Goal: Task Accomplishment & Management: Use online tool/utility

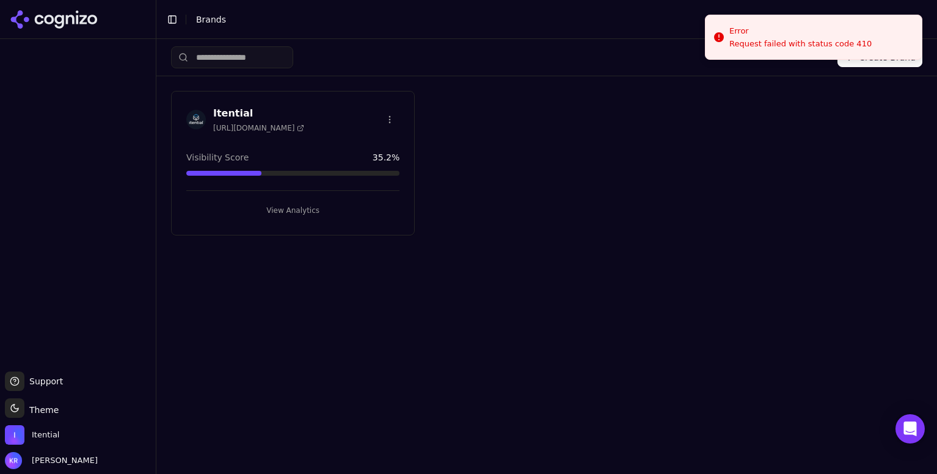
drag, startPoint x: 291, startPoint y: 212, endPoint x: 301, endPoint y: 205, distance: 12.4
click at [291, 212] on button "View Analytics" at bounding box center [292, 211] width 213 height 20
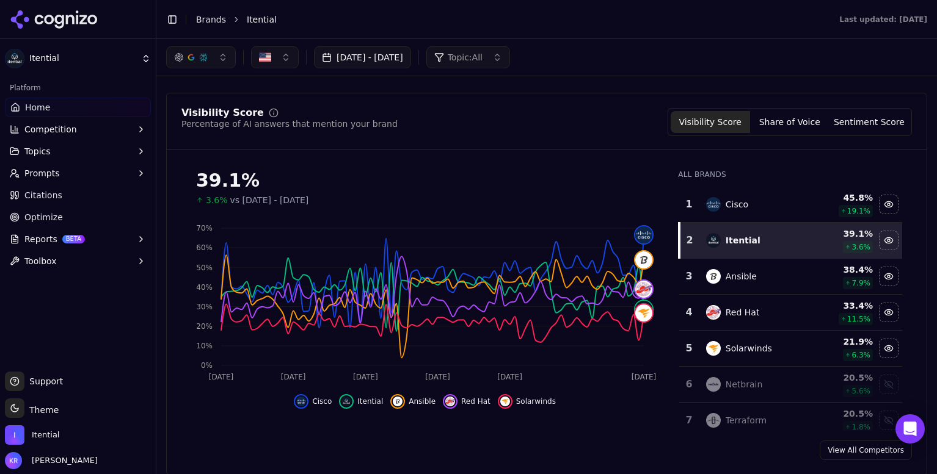
scroll to position [63, 0]
click at [52, 129] on span "Competition" at bounding box center [50, 129] width 53 height 12
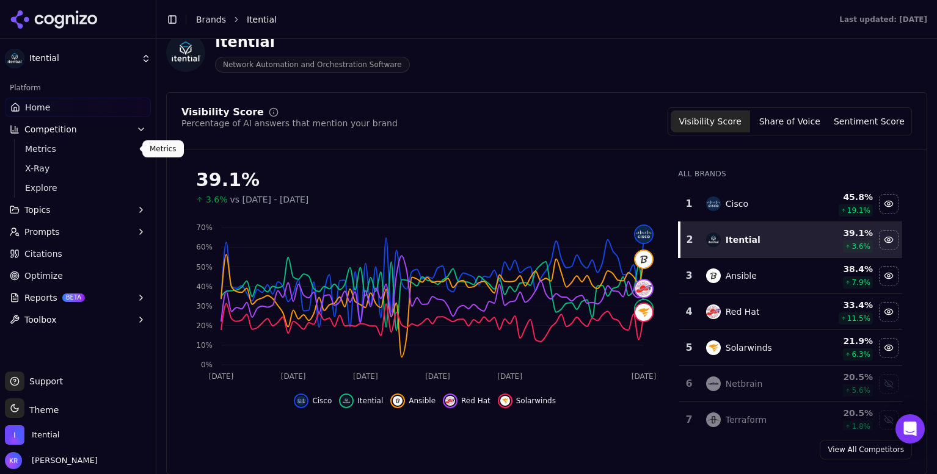
click at [63, 147] on span "Metrics" at bounding box center [78, 149] width 106 height 12
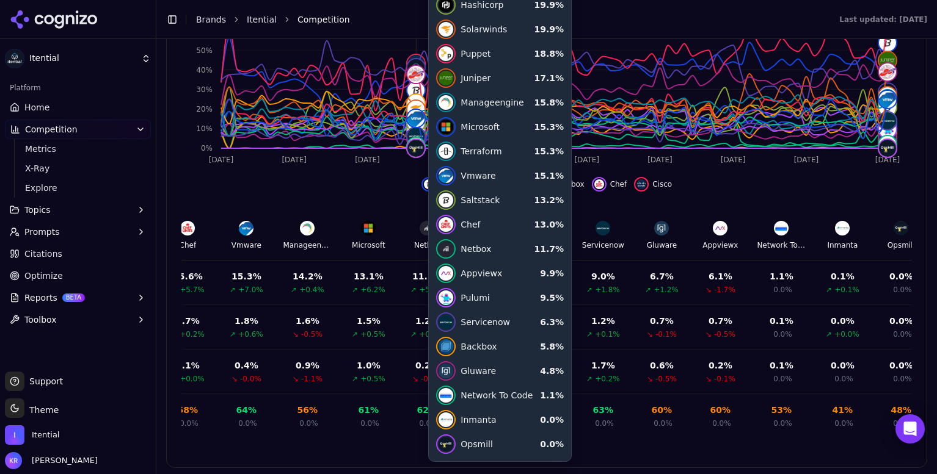
scroll to position [443, 0]
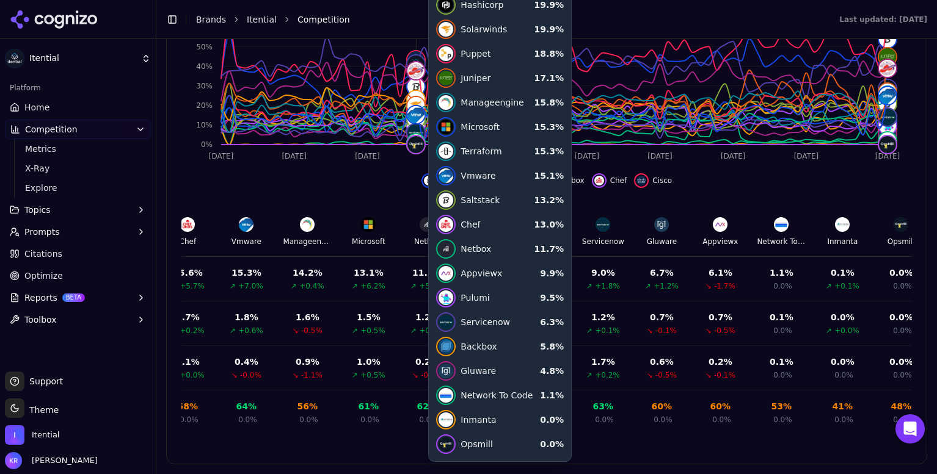
drag, startPoint x: 740, startPoint y: 192, endPoint x: 736, endPoint y: 198, distance: 7.0
click at [740, 192] on div "Performance Trends - Visibility Historical visibility trends over time Visibili…" at bounding box center [546, 193] width 730 height 484
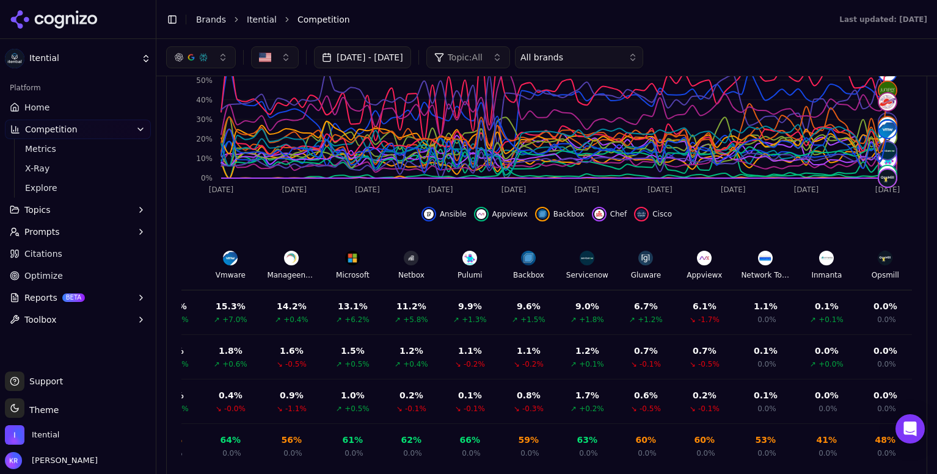
scroll to position [408, 0]
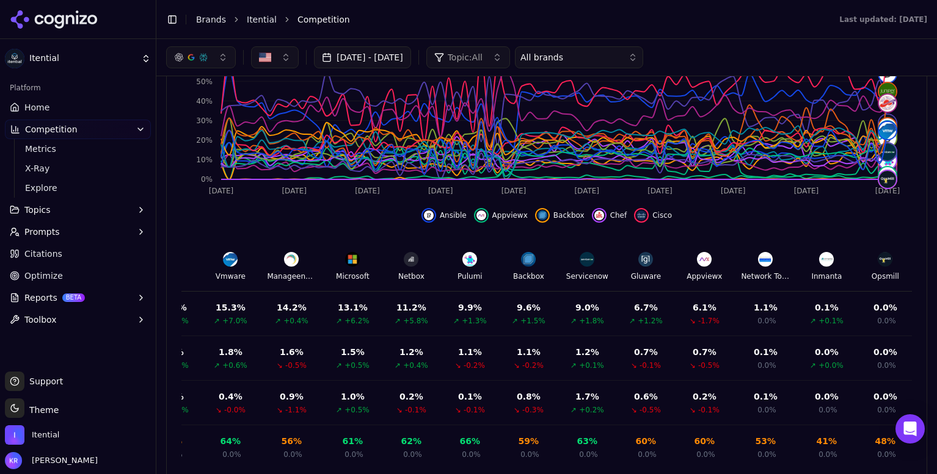
click at [49, 110] on link "Home" at bounding box center [78, 108] width 146 height 20
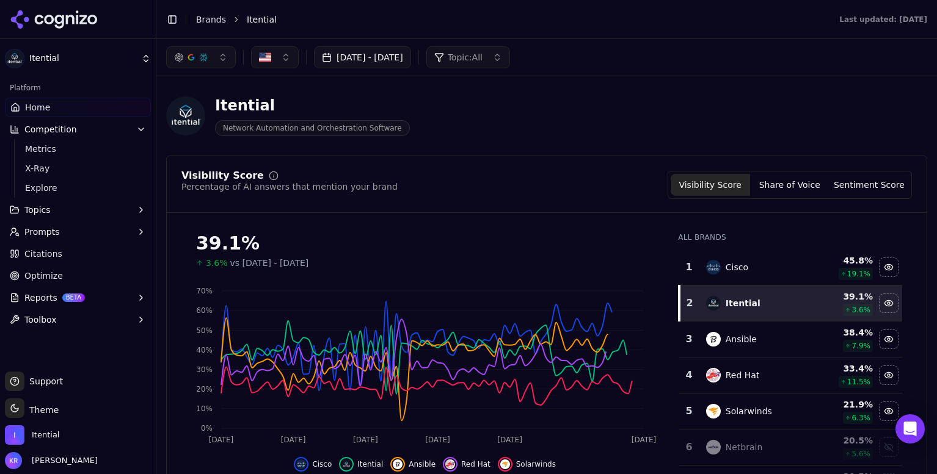
scroll to position [9, 0]
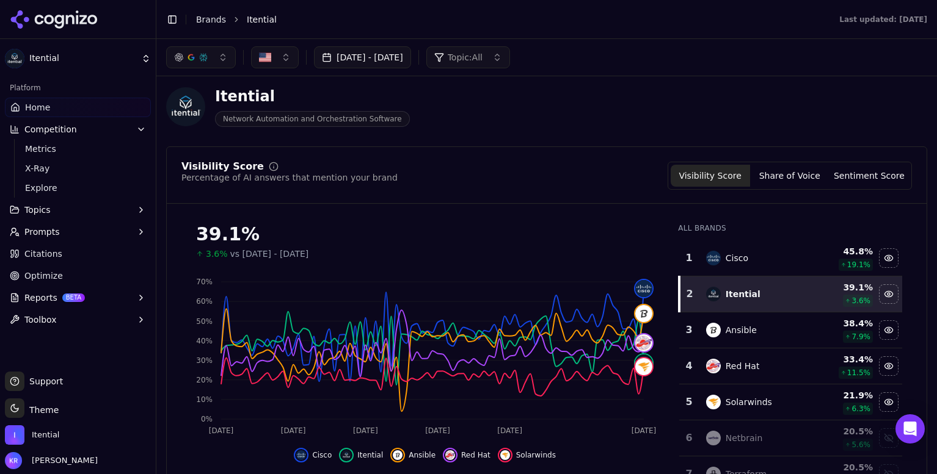
click at [390, 61] on button "[DATE] - [DATE]" at bounding box center [362, 57] width 97 height 22
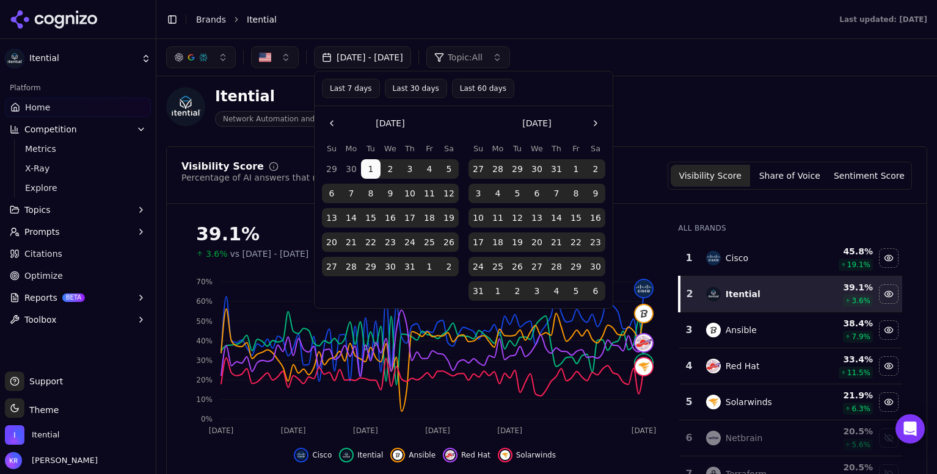
click at [421, 85] on button "Last 30 days" at bounding box center [416, 89] width 62 height 20
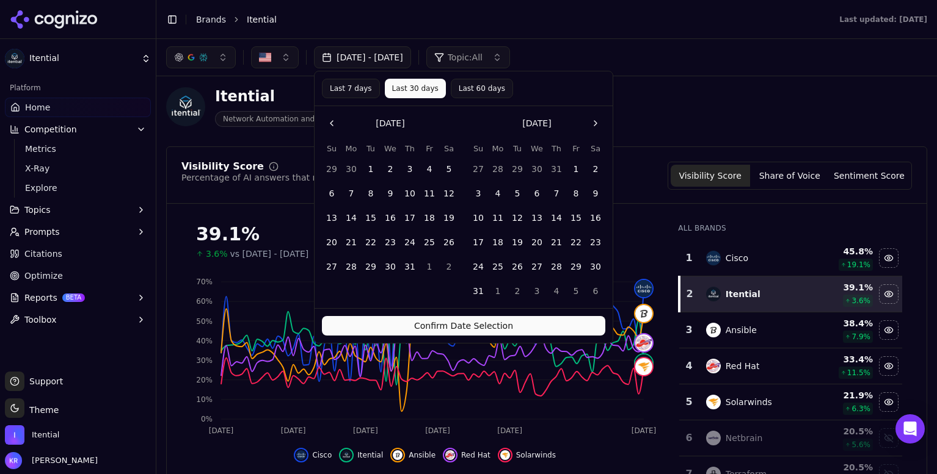
click at [464, 324] on button "Confirm Date Selection" at bounding box center [463, 326] width 283 height 20
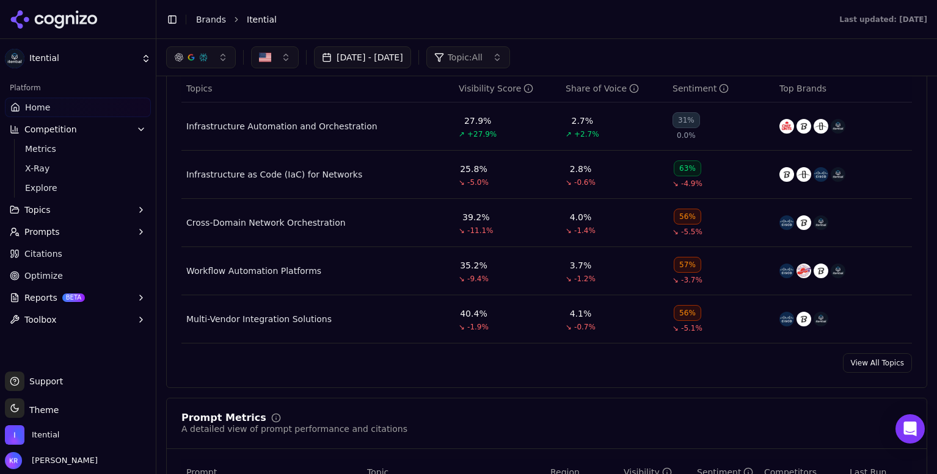
scroll to position [0, 0]
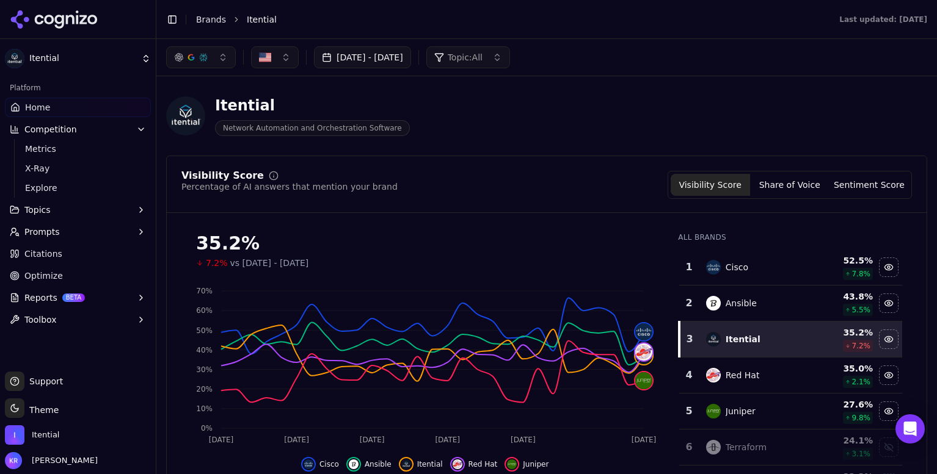
click at [47, 214] on span "Topics" at bounding box center [37, 210] width 26 height 12
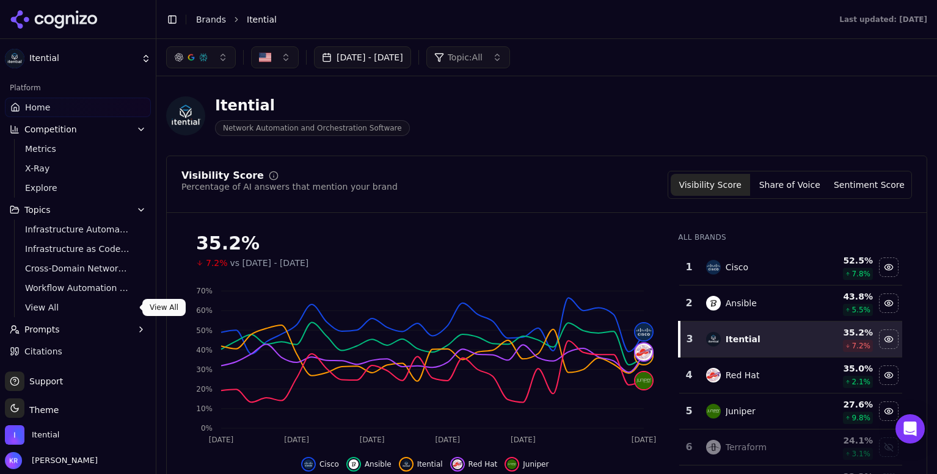
click at [41, 305] on span "View All" at bounding box center [78, 308] width 106 height 12
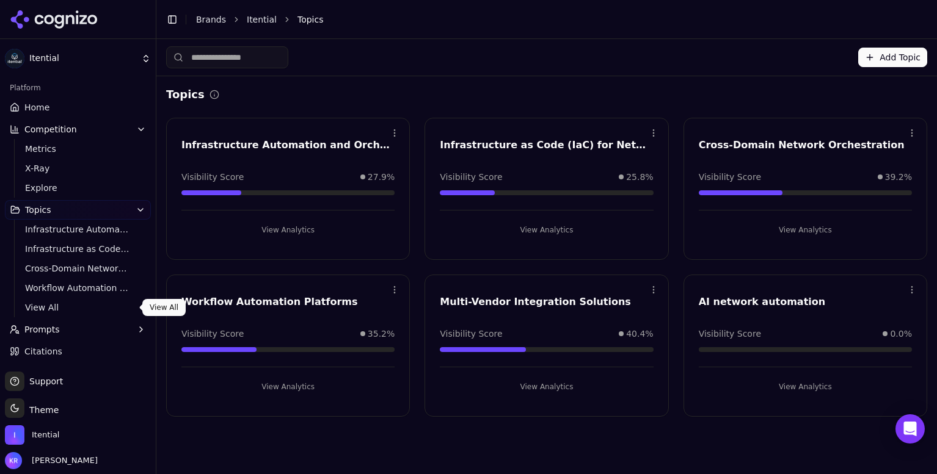
click at [804, 380] on button "View Analytics" at bounding box center [804, 387] width 213 height 20
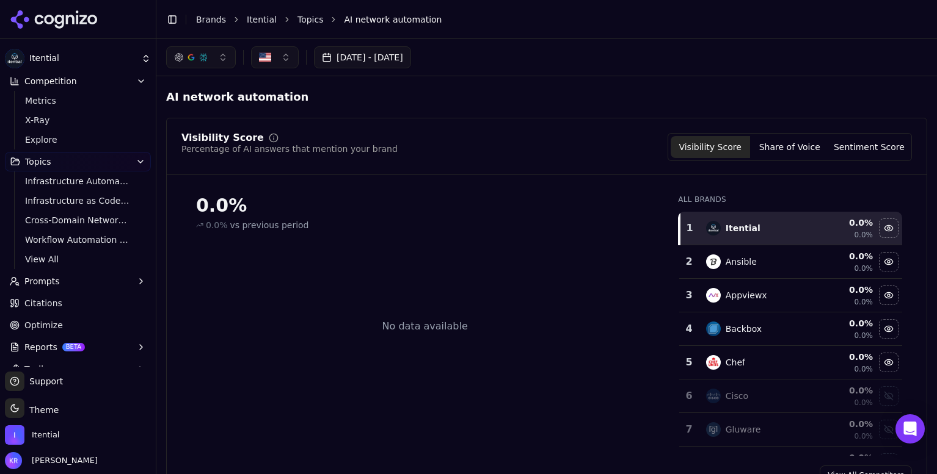
click at [59, 276] on button "Prompts" at bounding box center [78, 282] width 146 height 20
drag, startPoint x: 57, startPoint y: 302, endPoint x: 50, endPoint y: 301, distance: 7.4
click at [57, 302] on span "Active" at bounding box center [78, 300] width 106 height 12
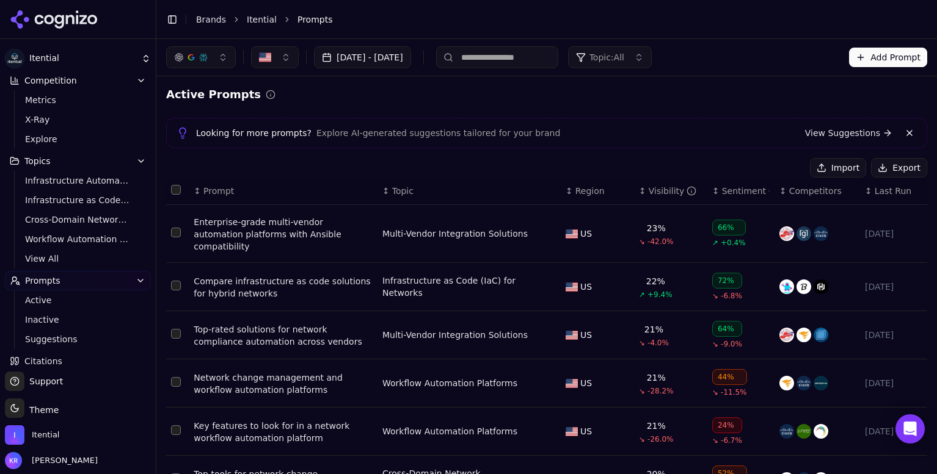
click at [867, 135] on link "View Suggestions" at bounding box center [848, 133] width 87 height 12
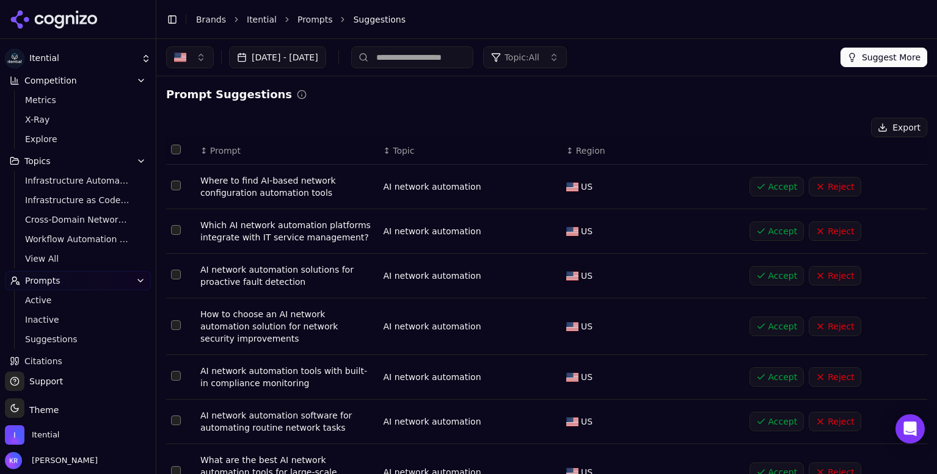
click at [175, 150] on button "Select all rows" at bounding box center [176, 150] width 10 height 10
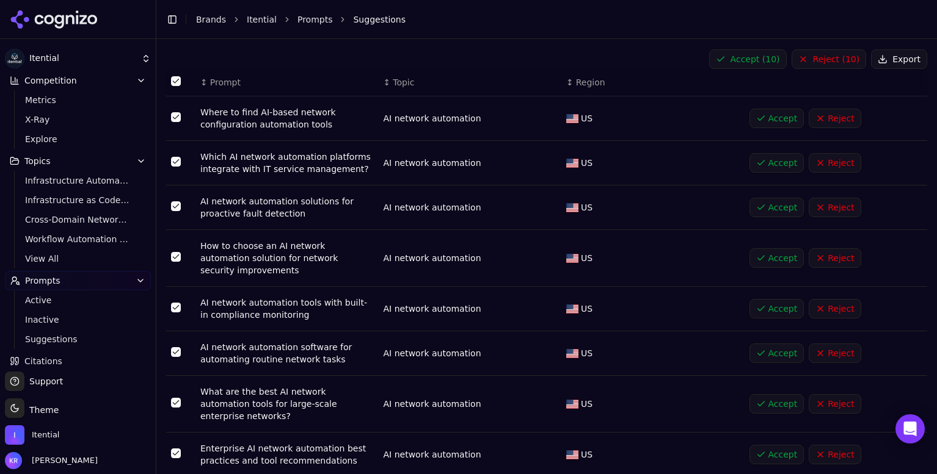
scroll to position [187, 0]
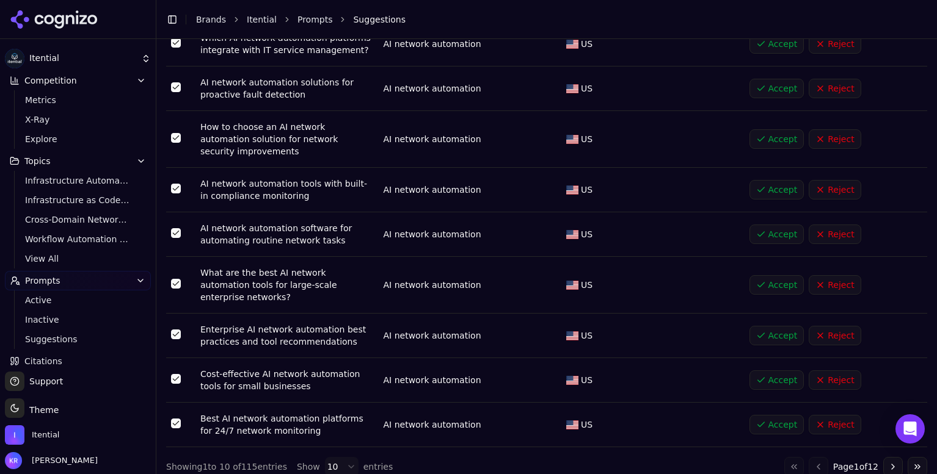
click at [175, 419] on button "Select row 10" at bounding box center [176, 424] width 10 height 10
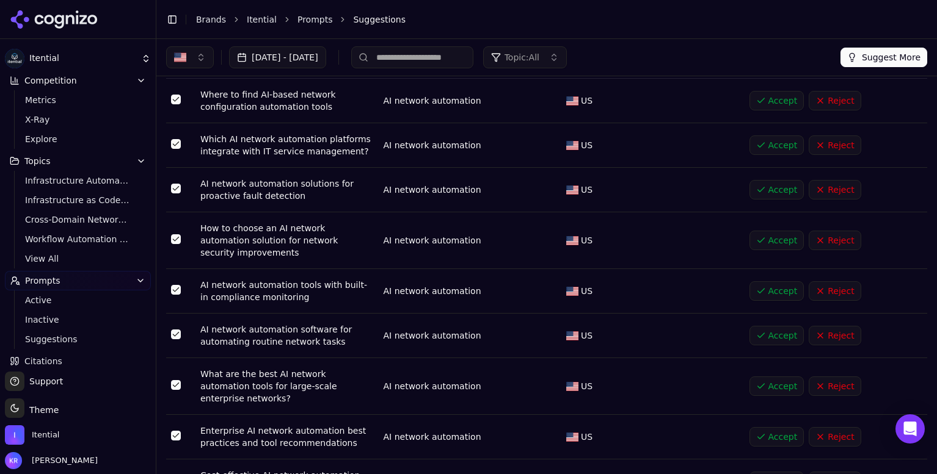
scroll to position [79, 0]
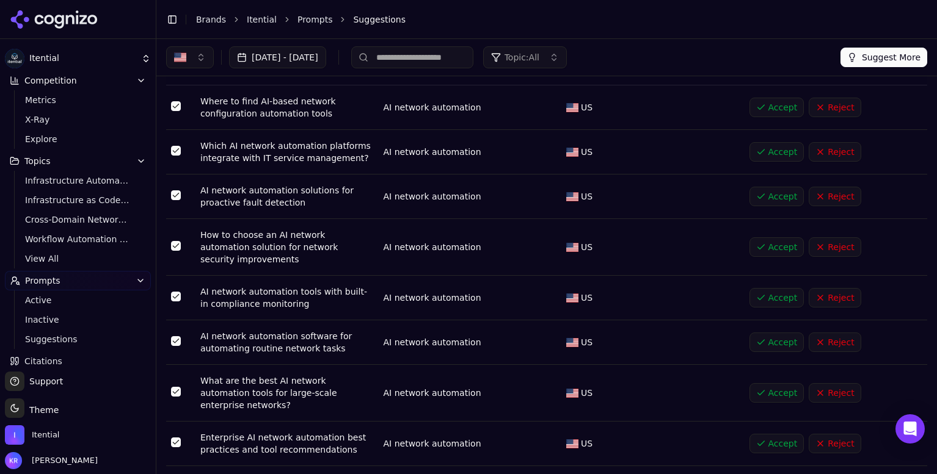
drag, startPoint x: 173, startPoint y: 245, endPoint x: 213, endPoint y: 244, distance: 40.3
click at [173, 245] on button "Select row 4" at bounding box center [176, 246] width 10 height 10
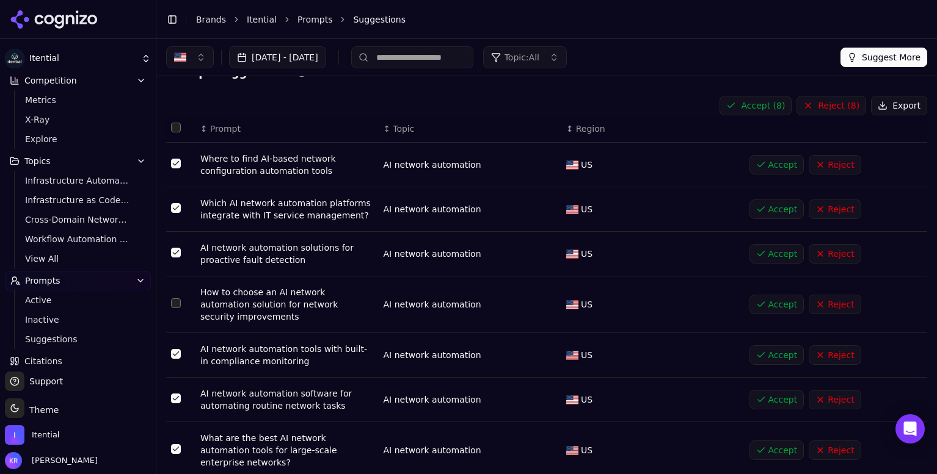
scroll to position [17, 0]
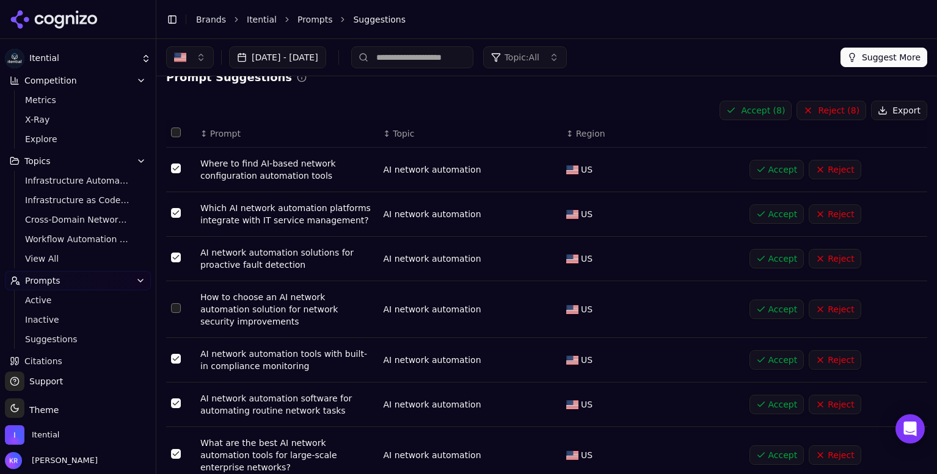
click at [175, 255] on button "Select row 3" at bounding box center [176, 258] width 10 height 10
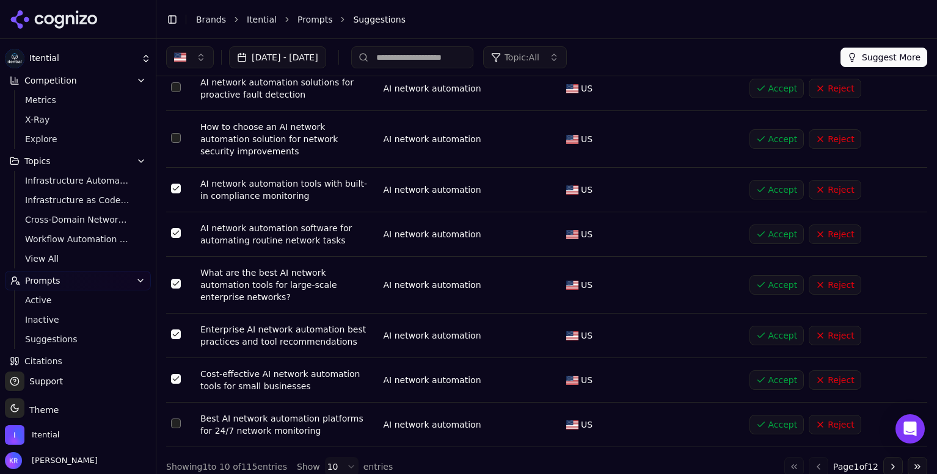
scroll to position [0, 0]
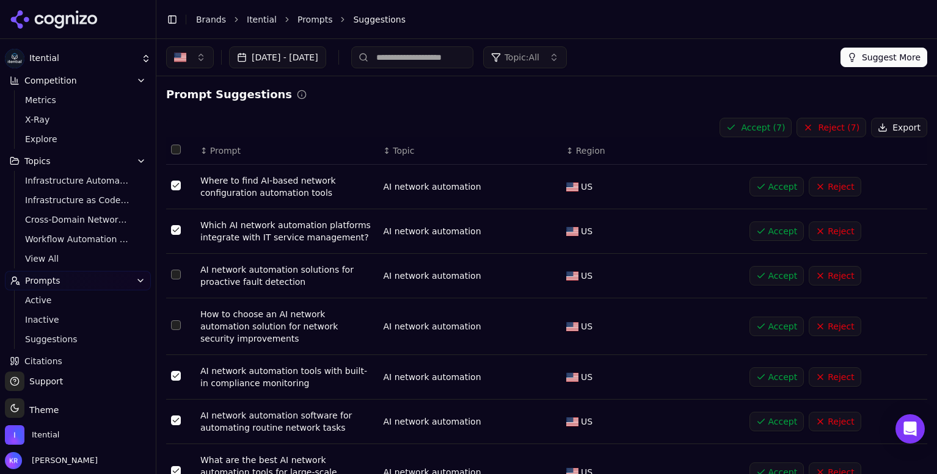
click at [760, 125] on button "Accept ( 7 )" at bounding box center [755, 128] width 72 height 20
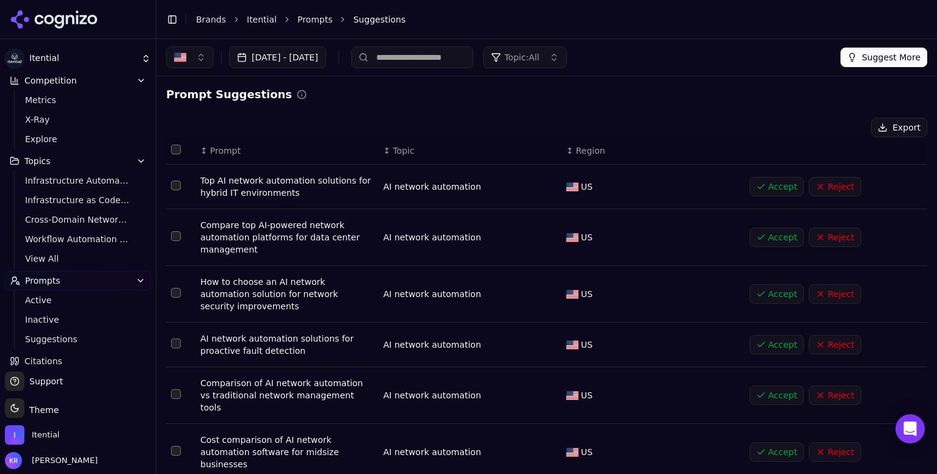
click at [175, 150] on button "Select all rows" at bounding box center [176, 150] width 10 height 10
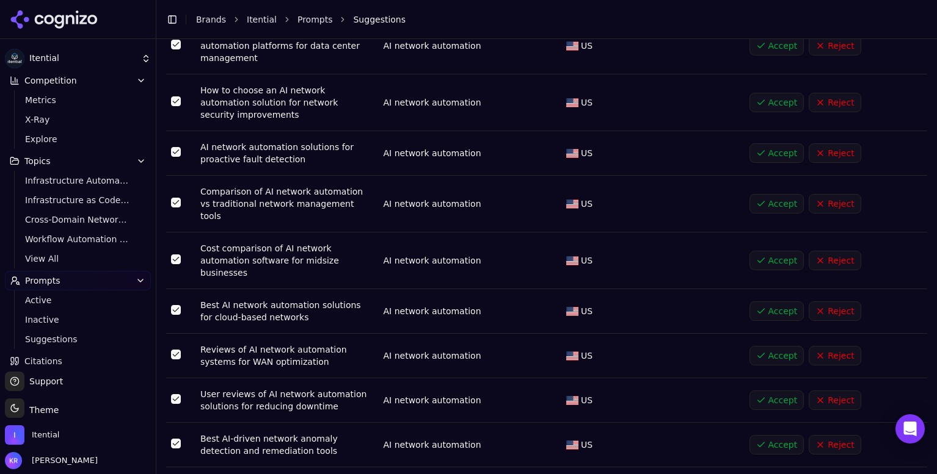
scroll to position [200, 0]
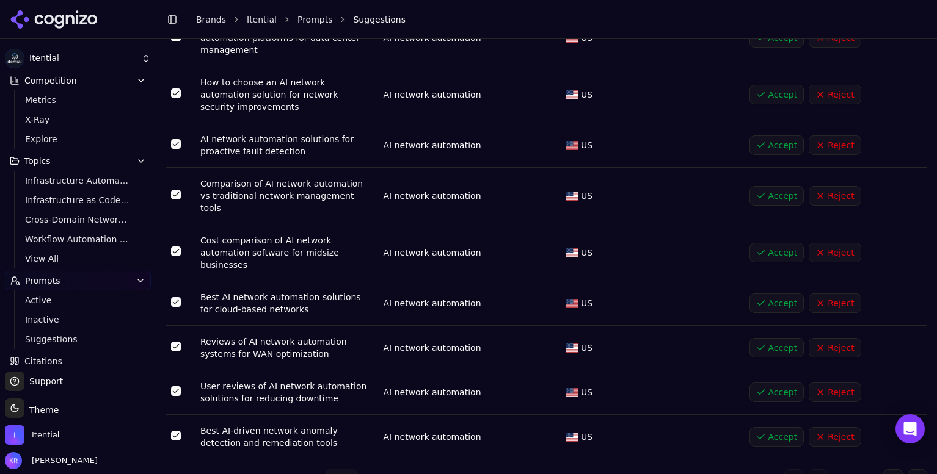
click at [178, 93] on button "Select row 3" at bounding box center [176, 94] width 10 height 10
click at [178, 144] on button "Select row 4" at bounding box center [176, 144] width 10 height 10
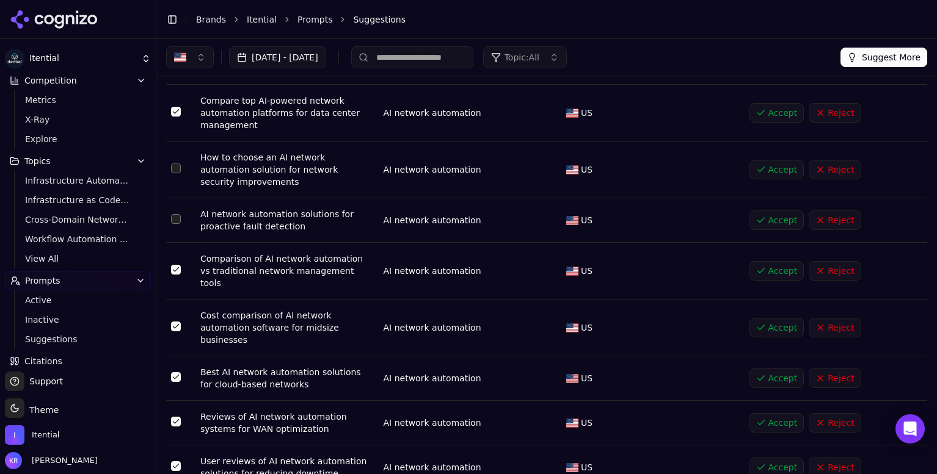
scroll to position [0, 0]
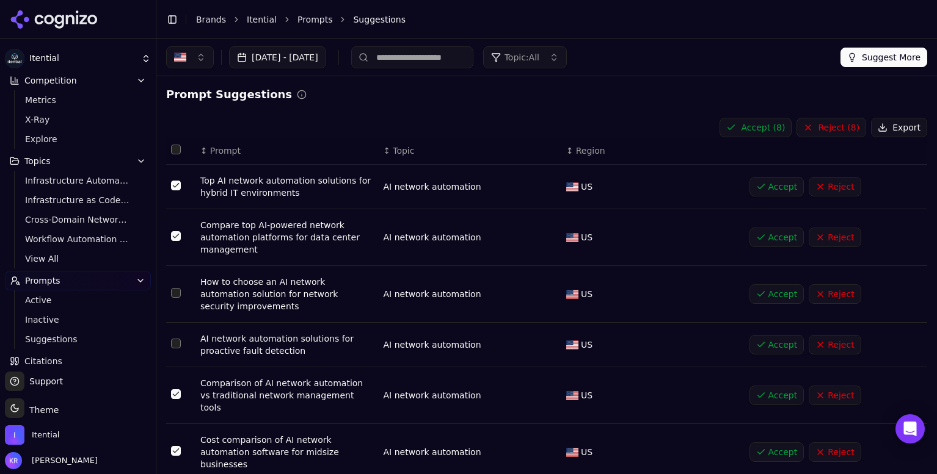
click at [176, 148] on button "Select all rows" at bounding box center [176, 150] width 10 height 10
click at [777, 186] on button "Accept" at bounding box center [776, 187] width 55 height 20
click at [789, 184] on button "Accept" at bounding box center [776, 187] width 55 height 20
click at [176, 149] on button "Select all rows" at bounding box center [176, 150] width 10 height 10
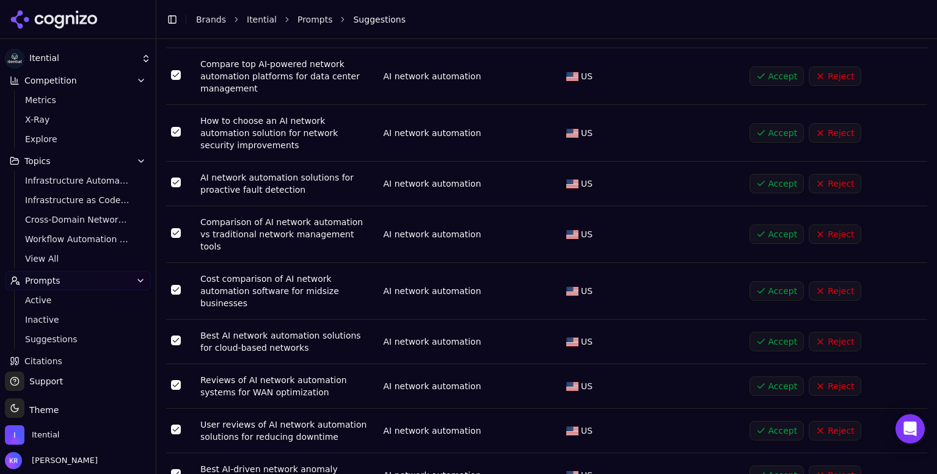
scroll to position [164, 0]
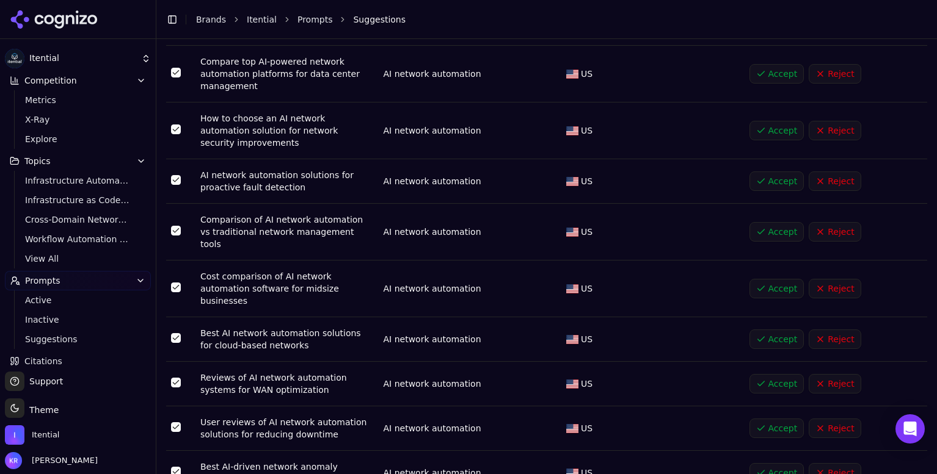
click at [173, 129] on button "Select row 3" at bounding box center [176, 130] width 10 height 10
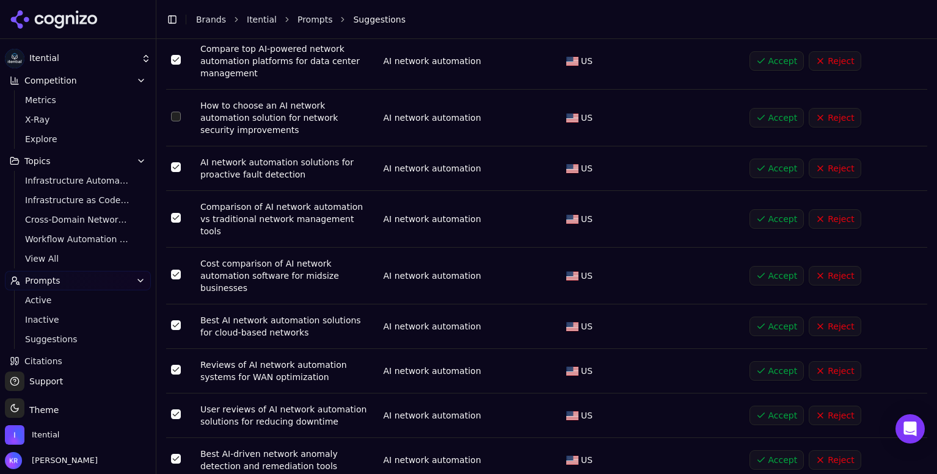
scroll to position [182, 0]
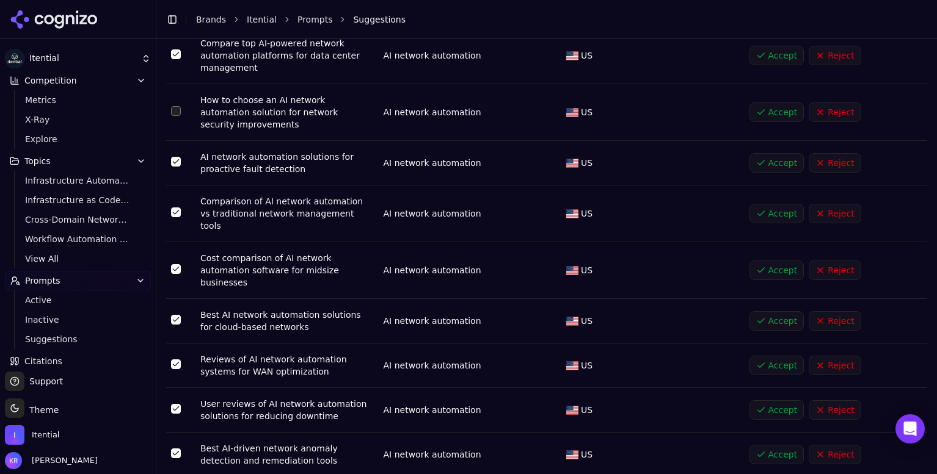
click at [175, 162] on button "Select row 4" at bounding box center [176, 162] width 10 height 10
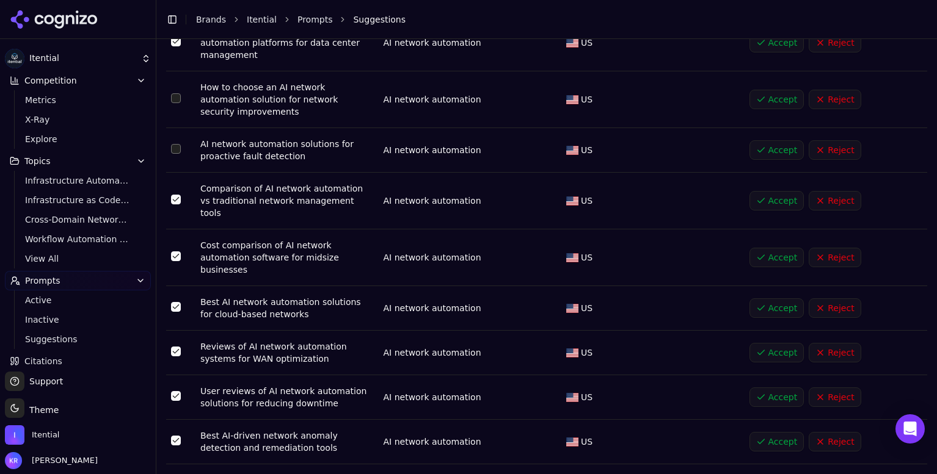
scroll to position [200, 0]
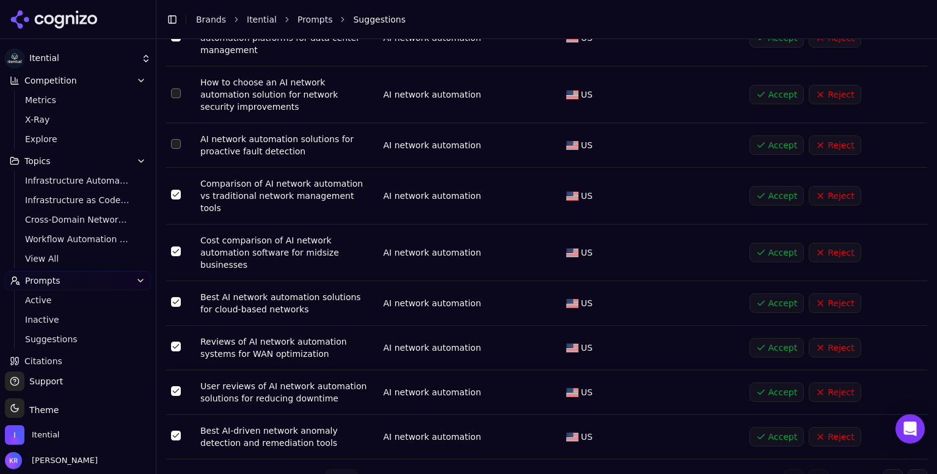
click at [172, 247] on button "Select row 6" at bounding box center [176, 252] width 10 height 10
click at [829, 338] on button "Reject" at bounding box center [834, 348] width 52 height 20
click at [173, 386] on button "Select row 9" at bounding box center [176, 391] width 10 height 10
click at [173, 342] on button "Select row 8" at bounding box center [176, 347] width 10 height 10
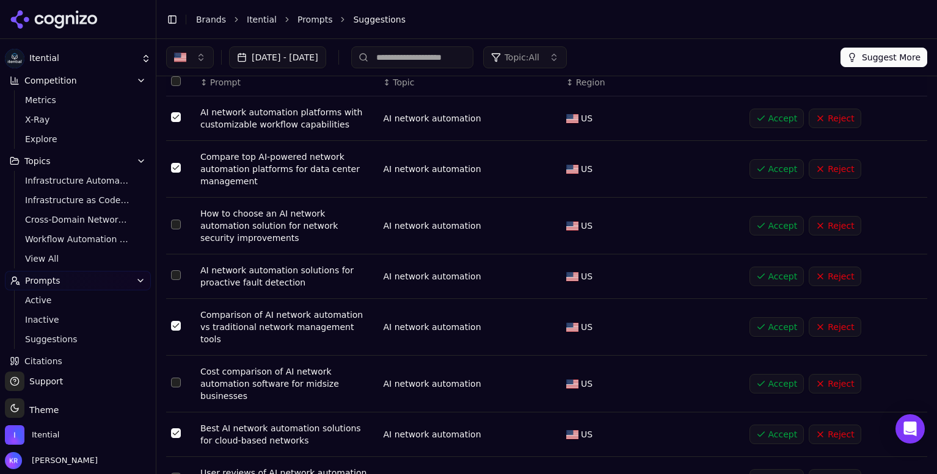
scroll to position [0, 0]
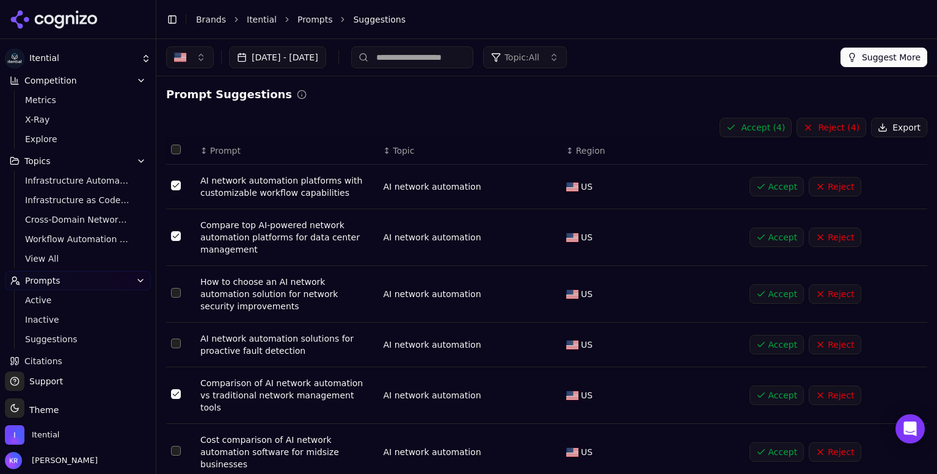
click at [764, 126] on button "Accept ( 4 )" at bounding box center [755, 128] width 72 height 20
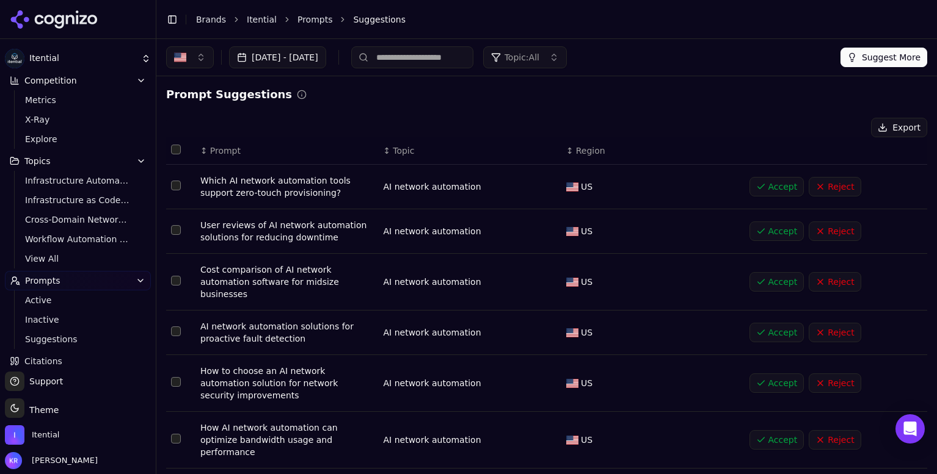
click at [175, 147] on button "Select all rows" at bounding box center [176, 150] width 10 height 10
click at [176, 231] on button "Select row 2" at bounding box center [176, 230] width 10 height 10
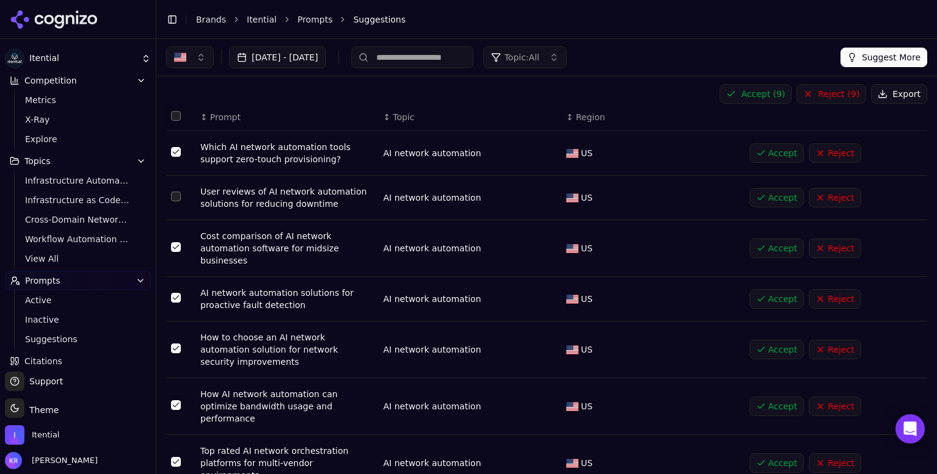
scroll to position [41, 0]
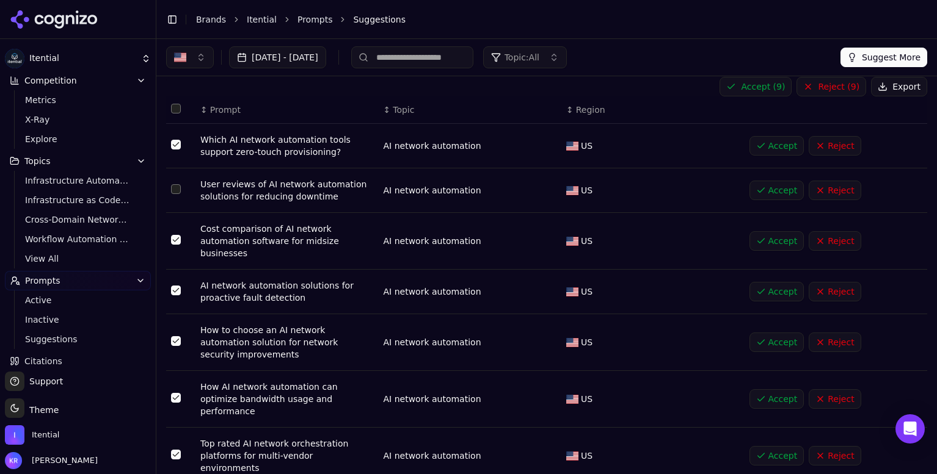
click at [841, 188] on button "Reject" at bounding box center [834, 191] width 52 height 20
click at [835, 235] on button "Reject" at bounding box center [834, 241] width 52 height 20
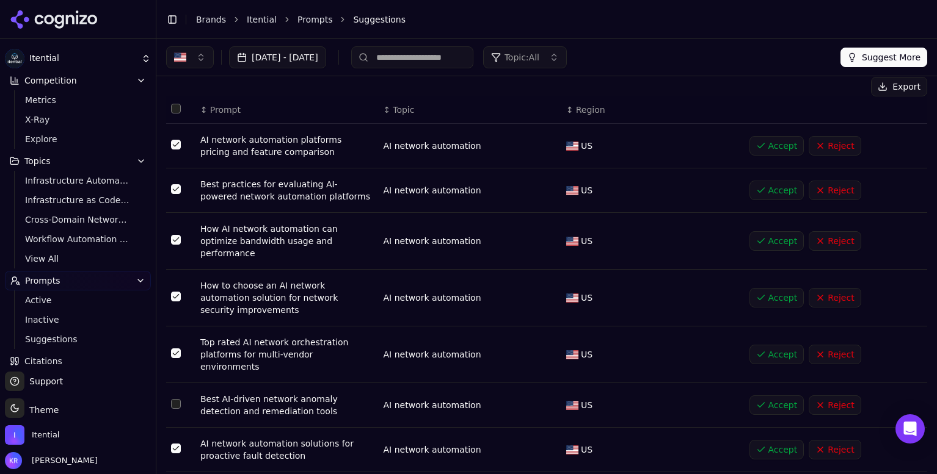
click at [841, 288] on button "Reject" at bounding box center [834, 298] width 52 height 20
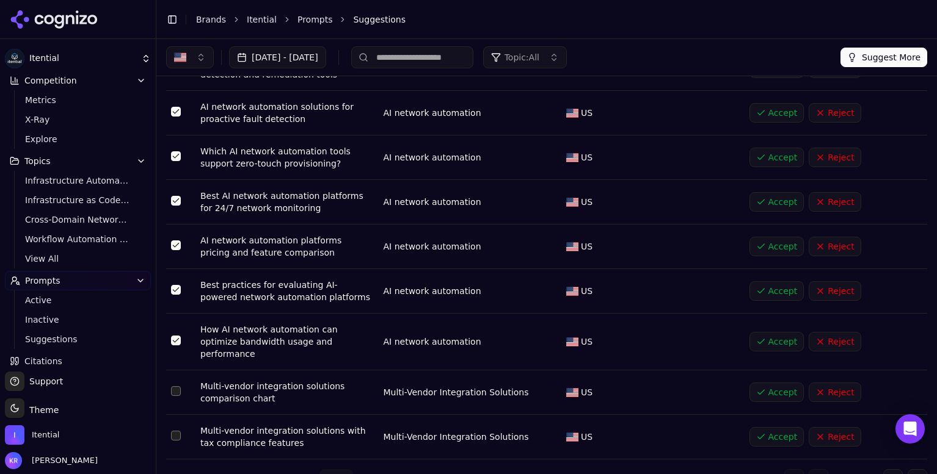
scroll to position [175, 0]
click at [833, 333] on button "Reject" at bounding box center [834, 343] width 52 height 20
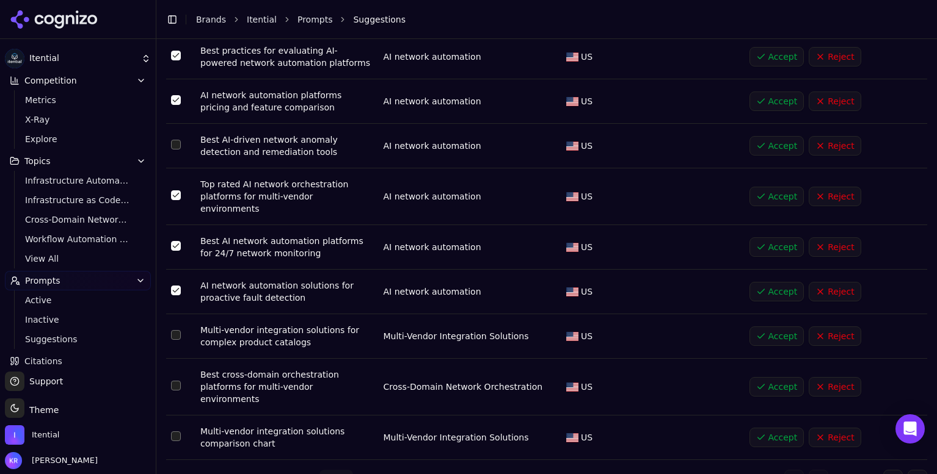
scroll to position [175, 0]
click at [176, 431] on button "Select row 10" at bounding box center [176, 436] width 10 height 10
click at [178, 380] on button "Select row 9" at bounding box center [176, 385] width 10 height 10
click at [175, 330] on button "Select row 8" at bounding box center [176, 335] width 10 height 10
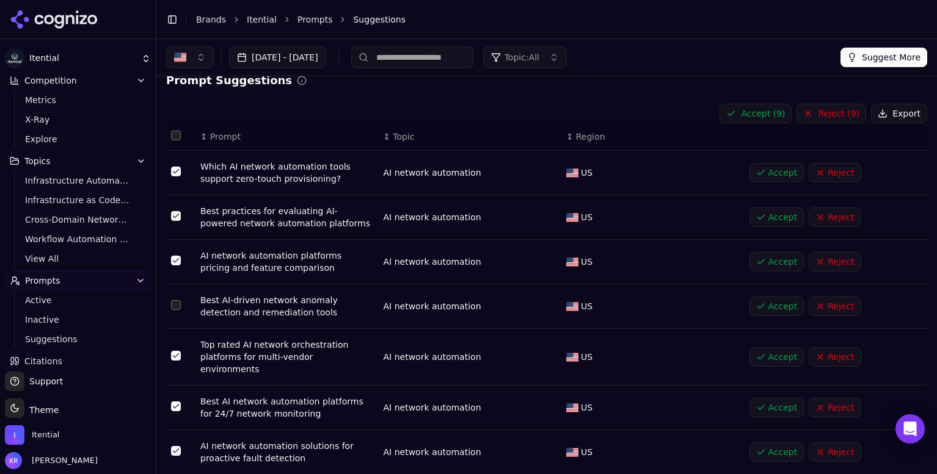
scroll to position [18, 0]
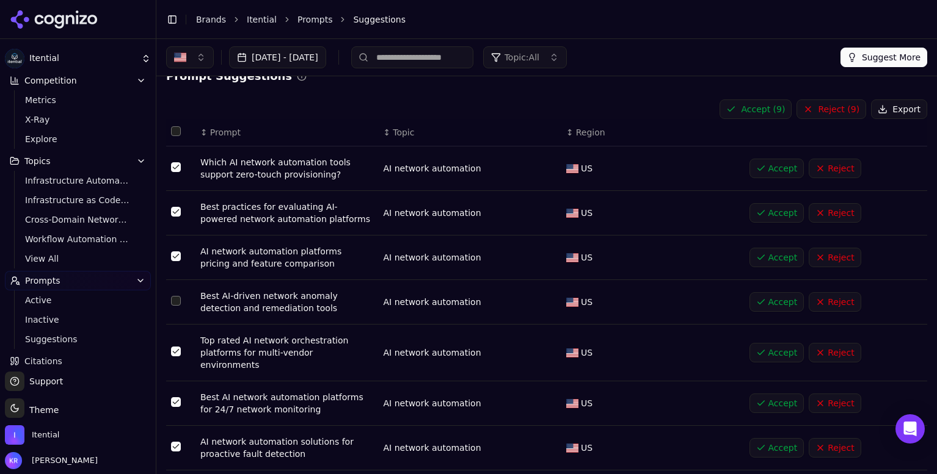
click at [175, 301] on button "Select row 4" at bounding box center [176, 301] width 10 height 10
click at [757, 112] on button "Accept ( 10 )" at bounding box center [748, 110] width 78 height 20
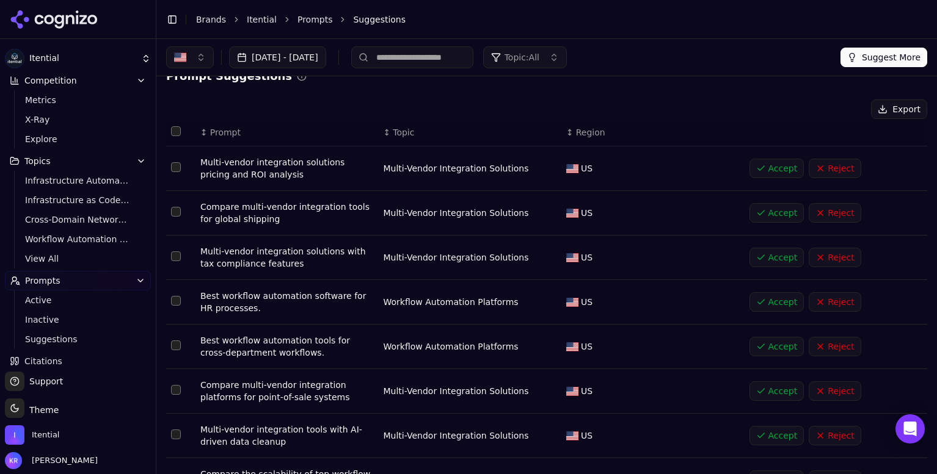
click at [176, 168] on button "Select row 1" at bounding box center [176, 167] width 10 height 10
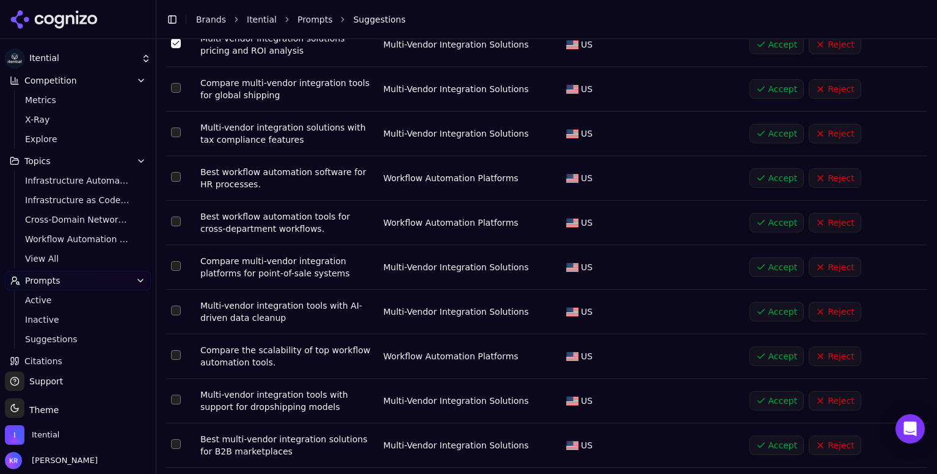
scroll to position [175, 0]
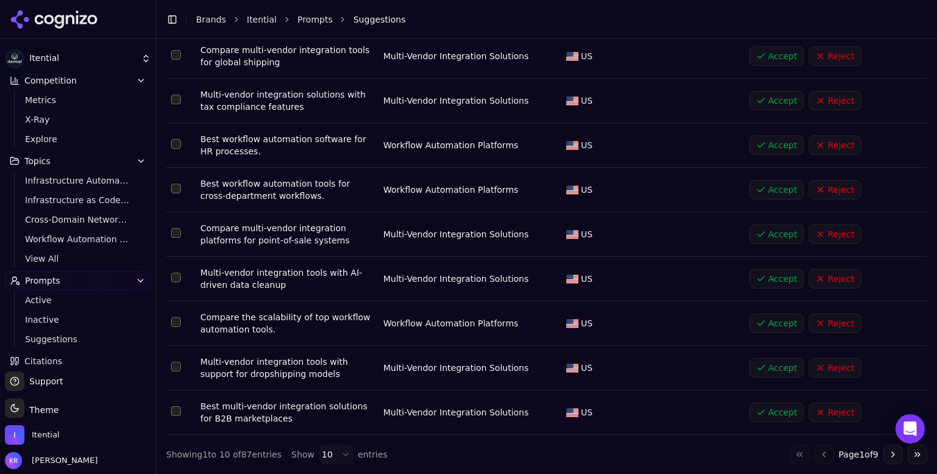
click at [836, 190] on button "Reject" at bounding box center [834, 190] width 52 height 20
click at [831, 143] on button "Reject" at bounding box center [834, 146] width 52 height 20
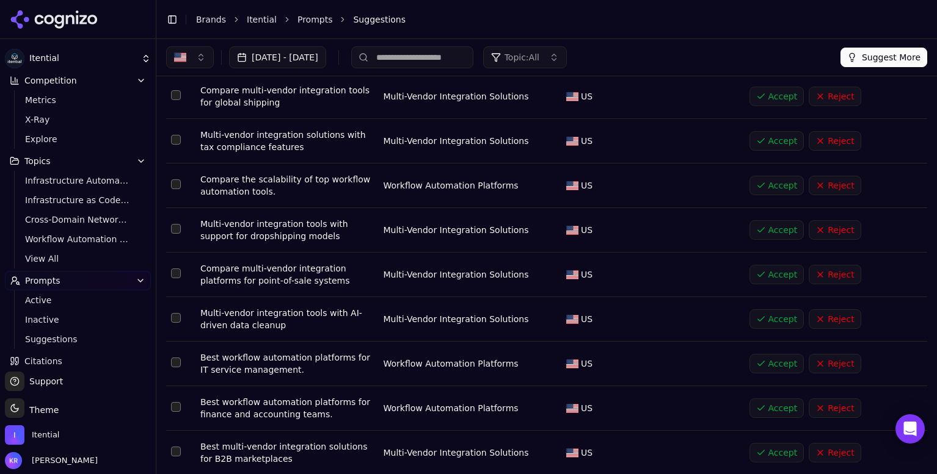
scroll to position [134, 0]
click at [832, 139] on button "Reject" at bounding box center [834, 142] width 52 height 20
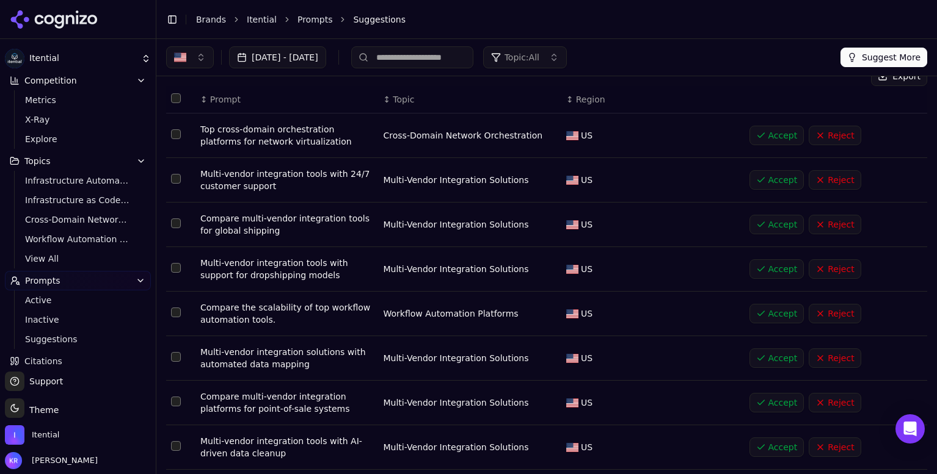
scroll to position [47, 0]
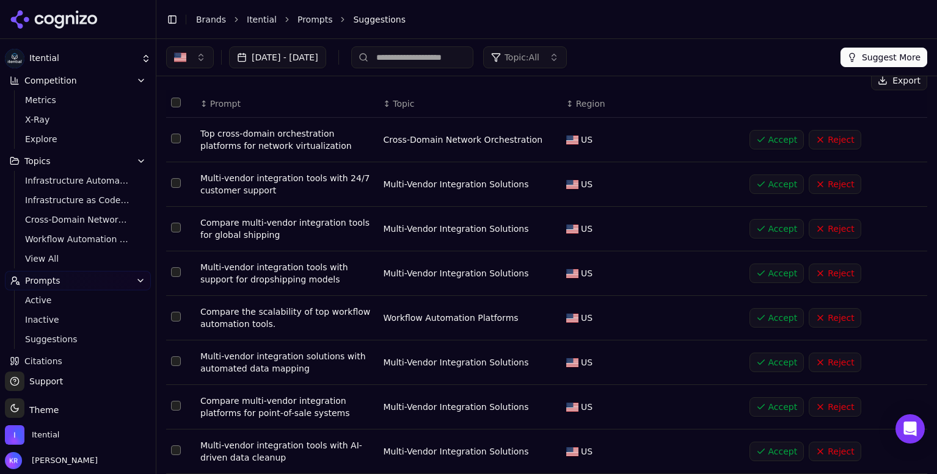
click at [843, 183] on button "Reject" at bounding box center [834, 185] width 52 height 20
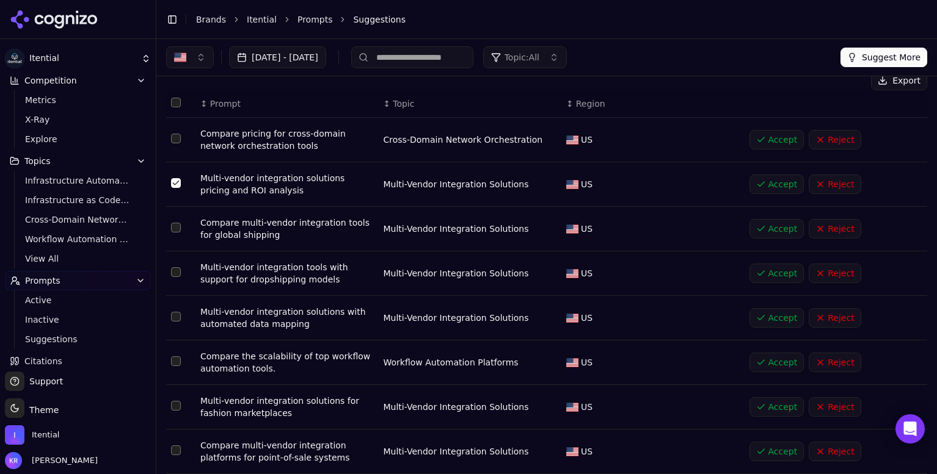
click at [176, 100] on button "Select all rows" at bounding box center [176, 103] width 10 height 10
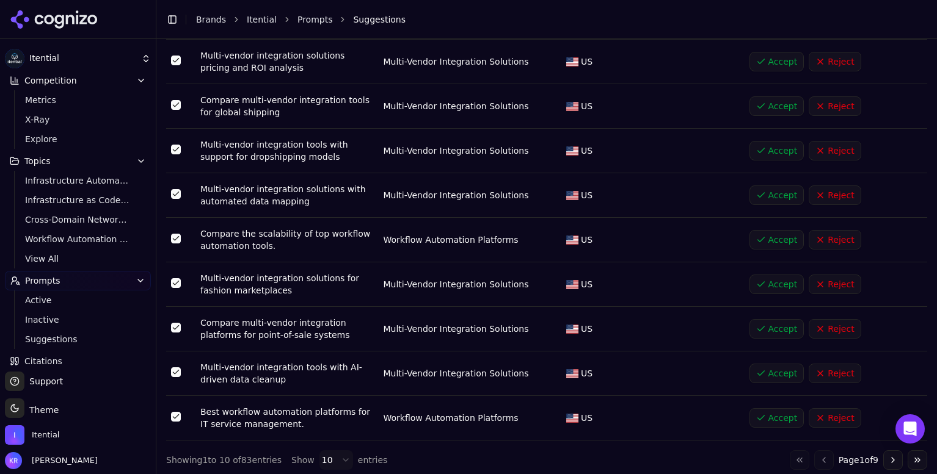
scroll to position [175, 0]
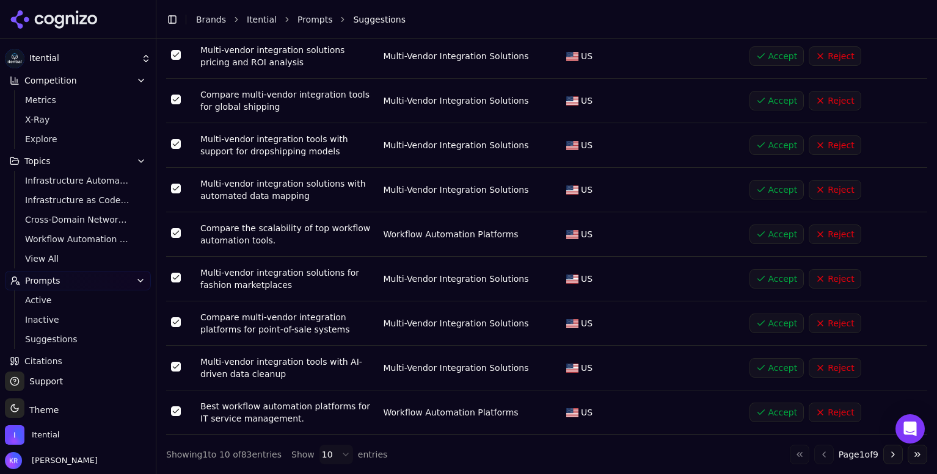
click at [830, 279] on button "Reject" at bounding box center [834, 279] width 52 height 20
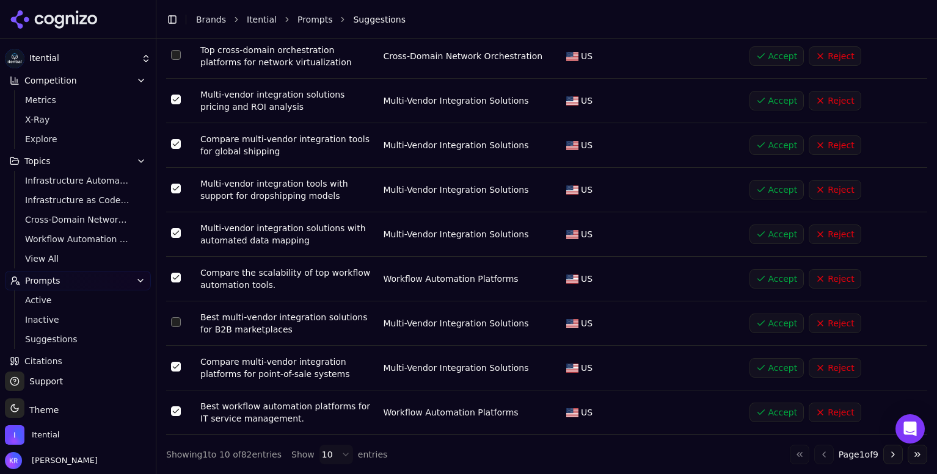
click at [839, 323] on button "Reject" at bounding box center [834, 324] width 52 height 20
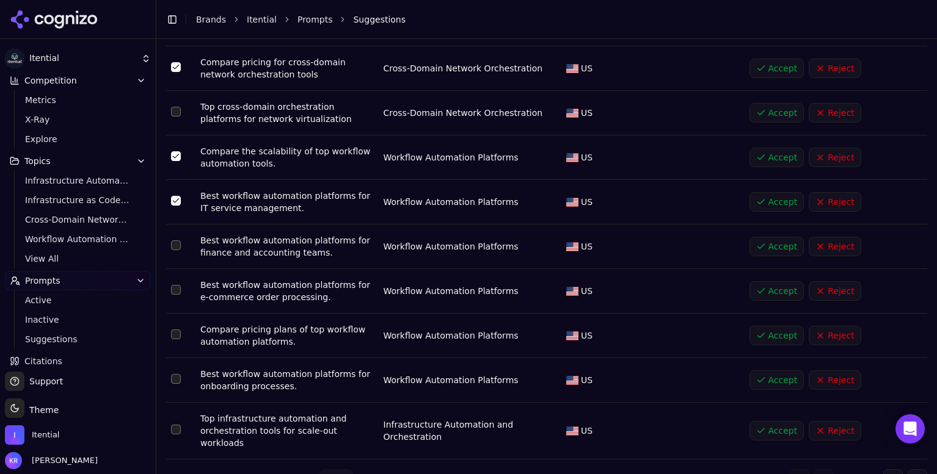
click at [827, 281] on button "Reject" at bounding box center [834, 291] width 52 height 20
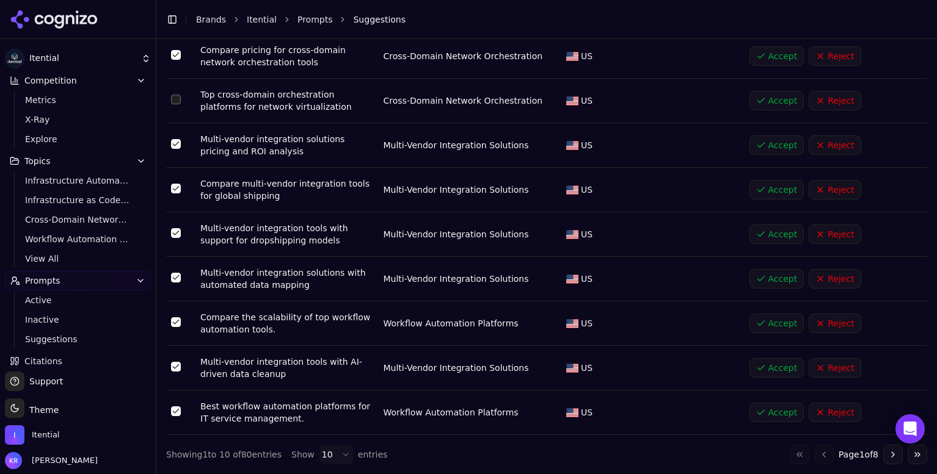
click at [829, 408] on button "Reject" at bounding box center [834, 413] width 52 height 20
click at [836, 366] on button "Reject" at bounding box center [834, 368] width 52 height 20
click at [832, 409] on button "Reject" at bounding box center [834, 413] width 52 height 20
drag, startPoint x: 176, startPoint y: 413, endPoint x: 194, endPoint y: 410, distance: 18.6
click at [176, 413] on button "Select row 10" at bounding box center [176, 412] width 10 height 10
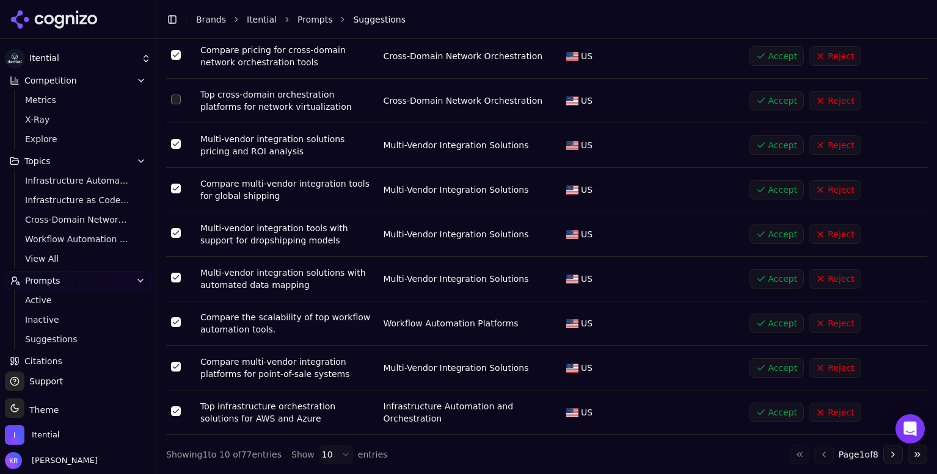
click at [844, 363] on button "Reject" at bounding box center [834, 368] width 52 height 20
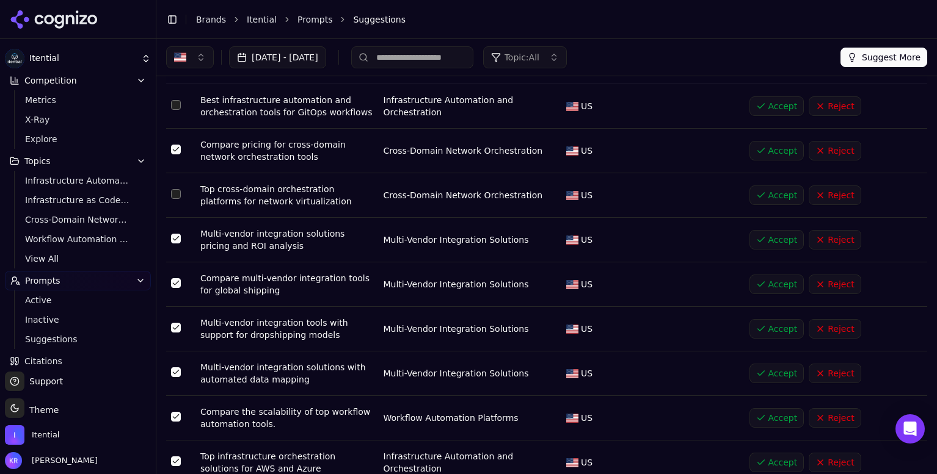
scroll to position [80, 0]
click at [829, 374] on button "Reject" at bounding box center [834, 374] width 52 height 20
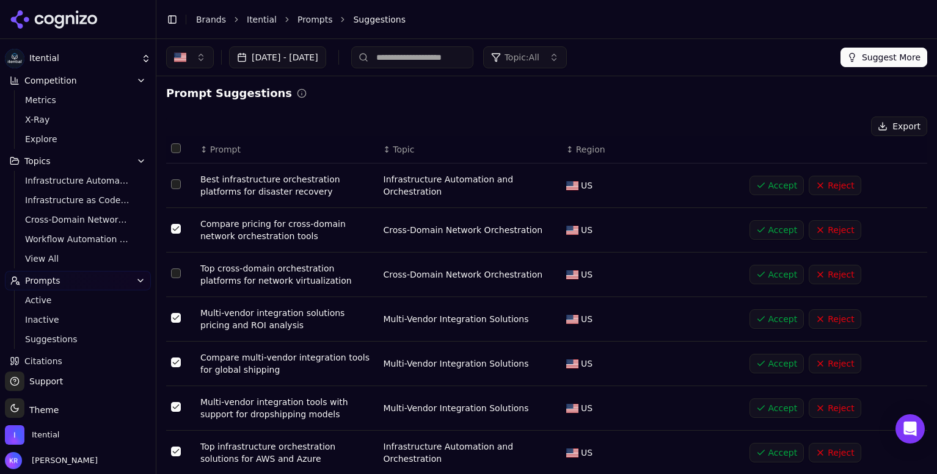
scroll to position [0, 0]
click at [176, 274] on button "Select row 3" at bounding box center [176, 275] width 10 height 10
click at [176, 184] on button "Select row 1" at bounding box center [176, 186] width 10 height 10
click at [755, 125] on button "Accept ( 8 )" at bounding box center [755, 128] width 72 height 20
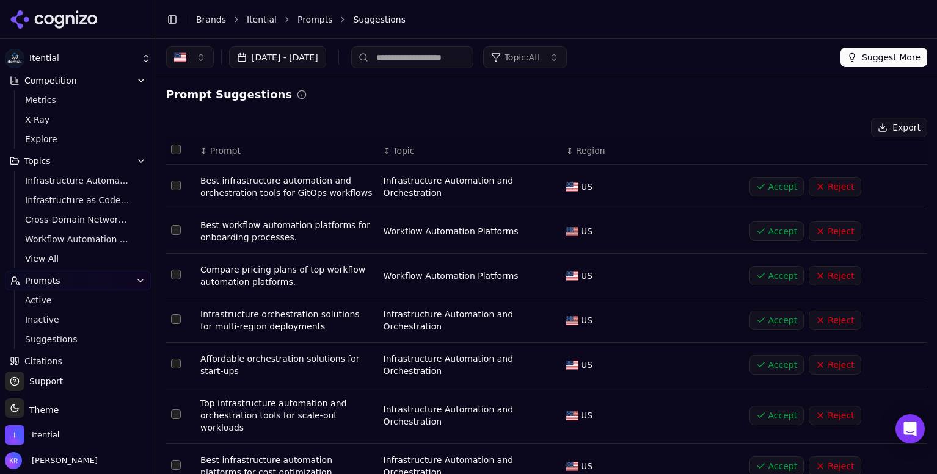
click at [771, 184] on button "Accept" at bounding box center [776, 187] width 55 height 20
click at [176, 150] on button "Select all rows" at bounding box center [176, 150] width 10 height 10
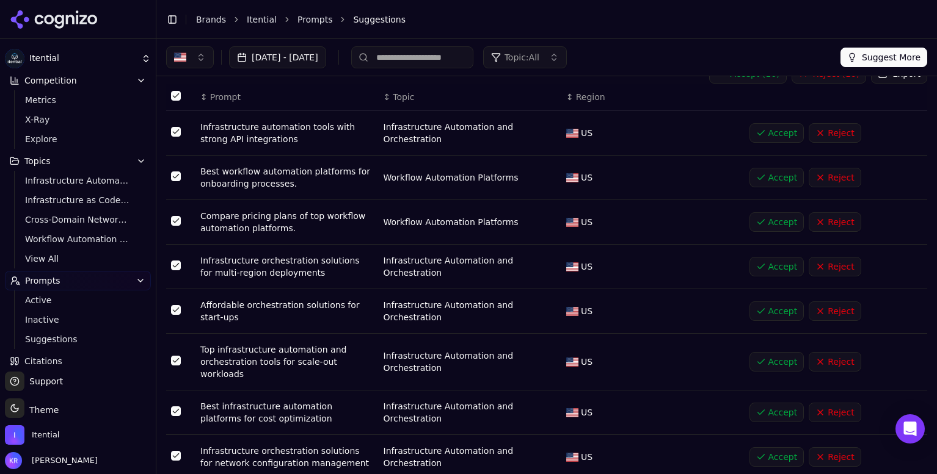
scroll to position [55, 0]
click at [848, 176] on button "Reject" at bounding box center [834, 177] width 52 height 20
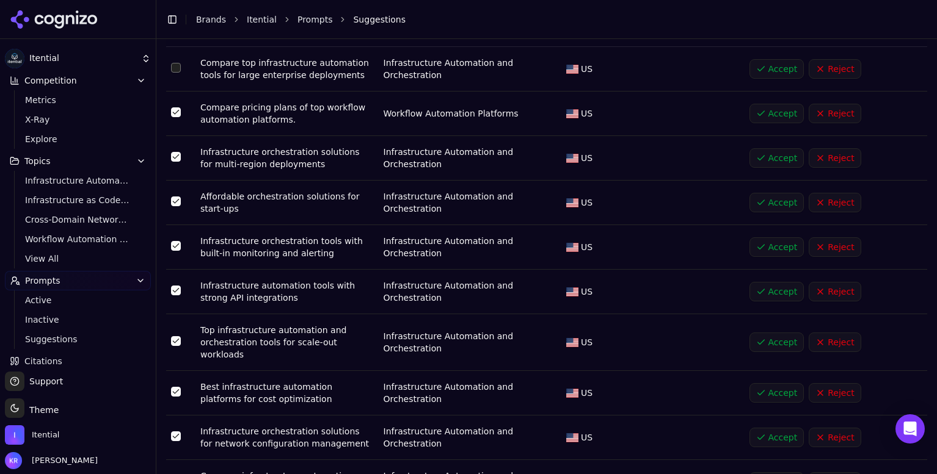
scroll to position [119, 0]
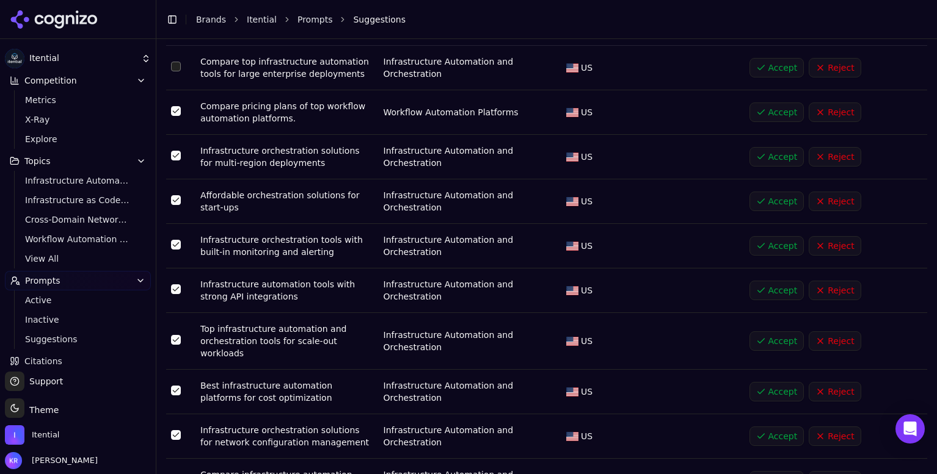
click at [829, 200] on button "Reject" at bounding box center [834, 202] width 52 height 20
drag, startPoint x: 176, startPoint y: 200, endPoint x: 185, endPoint y: 225, distance: 26.5
click at [176, 200] on button "Select row 4" at bounding box center [176, 200] width 10 height 10
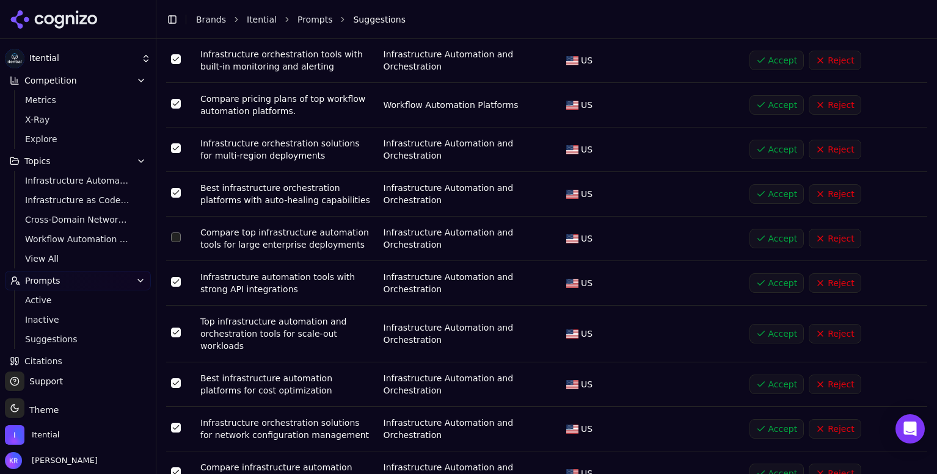
click at [178, 243] on td "Data table" at bounding box center [180, 239] width 29 height 45
drag, startPoint x: 176, startPoint y: 238, endPoint x: 267, endPoint y: 248, distance: 90.9
click at [176, 238] on button "Select row 5" at bounding box center [176, 238] width 10 height 10
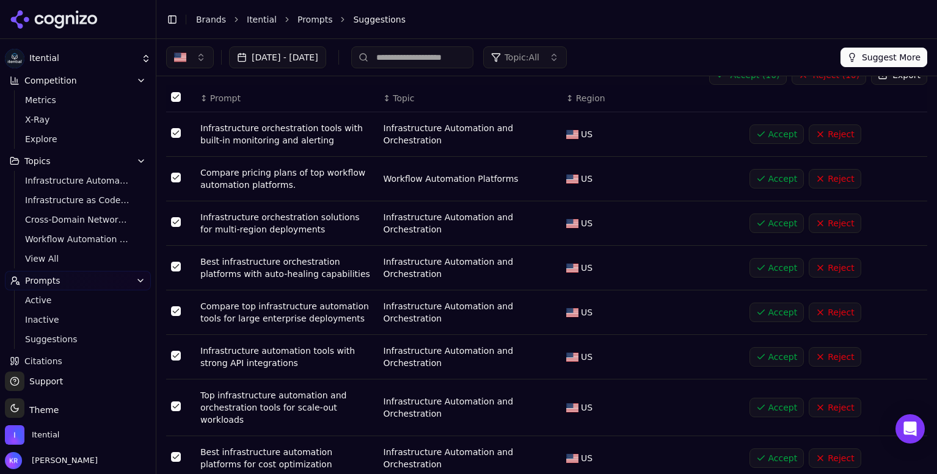
scroll to position [0, 0]
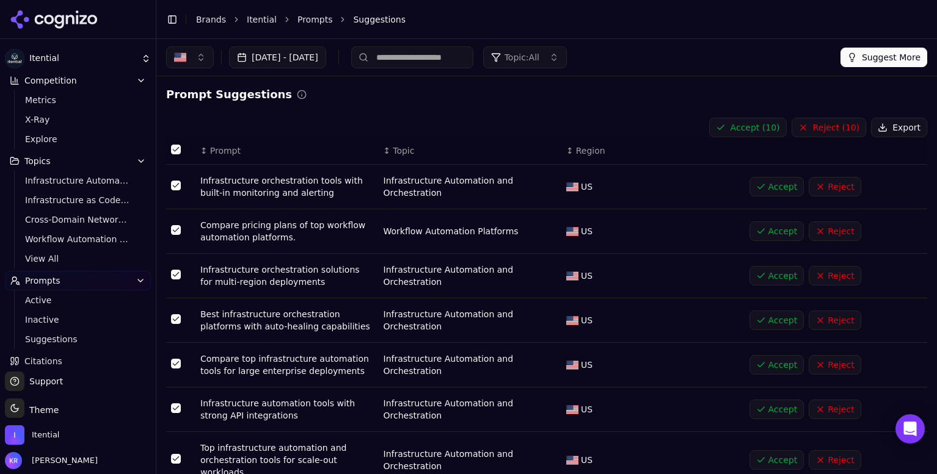
click at [743, 125] on button "Accept ( 10 )" at bounding box center [748, 128] width 78 height 20
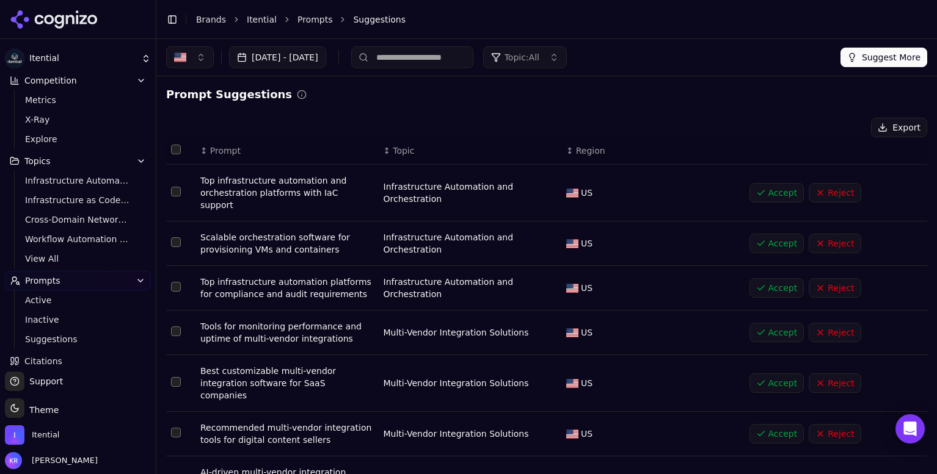
click at [175, 147] on button "Select all rows" at bounding box center [176, 150] width 10 height 10
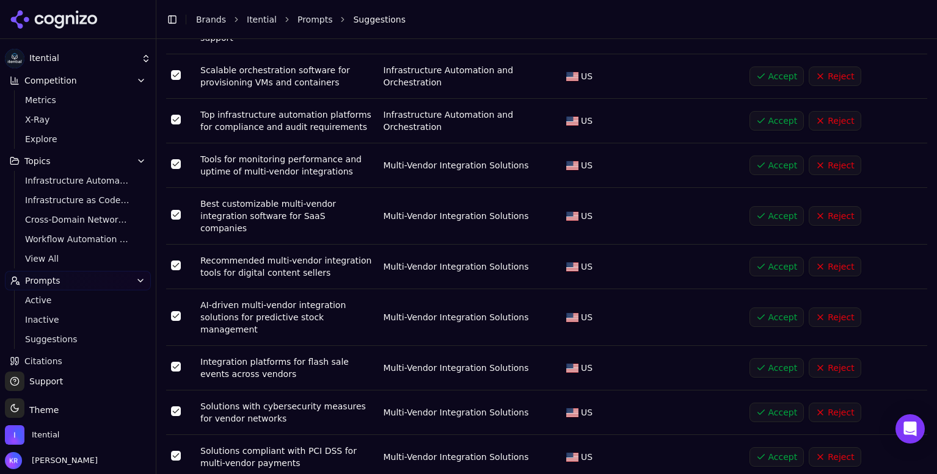
scroll to position [173, 0]
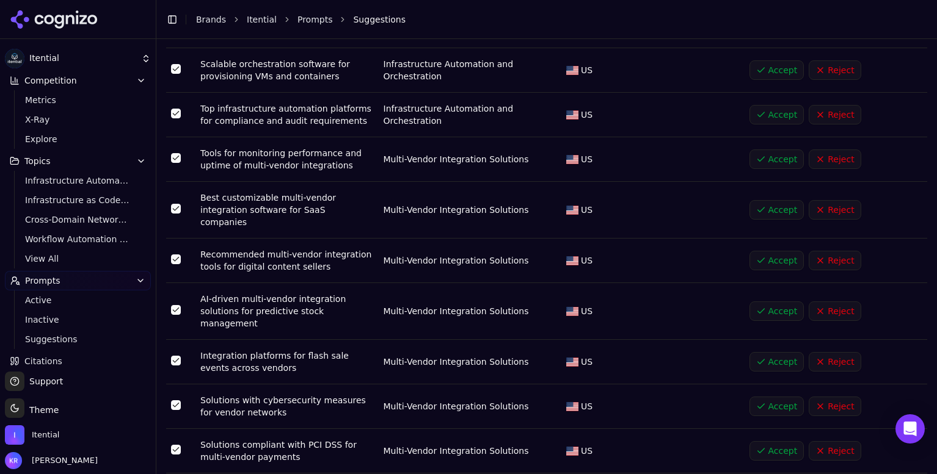
click at [839, 251] on button "Reject" at bounding box center [834, 261] width 52 height 20
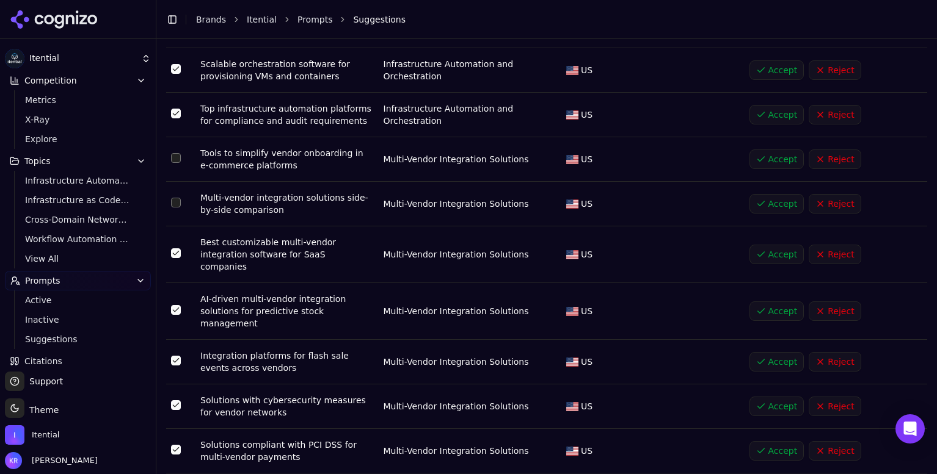
click at [839, 245] on button "Reject" at bounding box center [834, 255] width 52 height 20
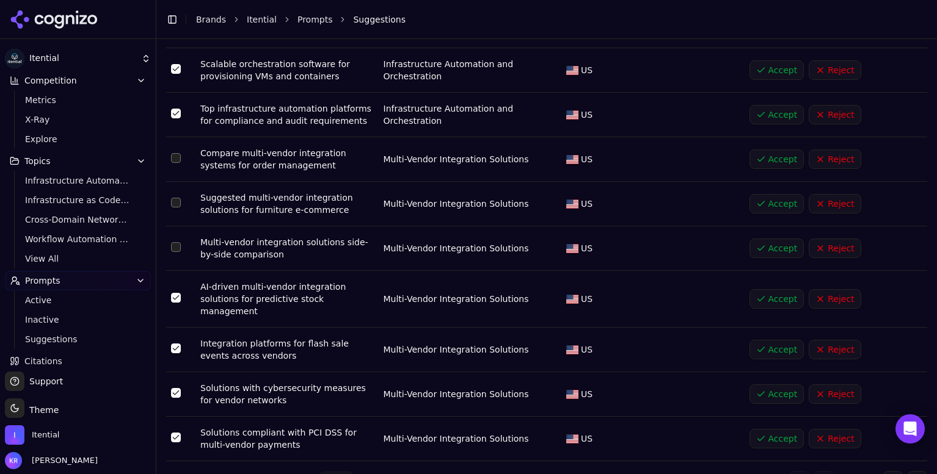
click at [833, 289] on button "Reject" at bounding box center [834, 299] width 52 height 20
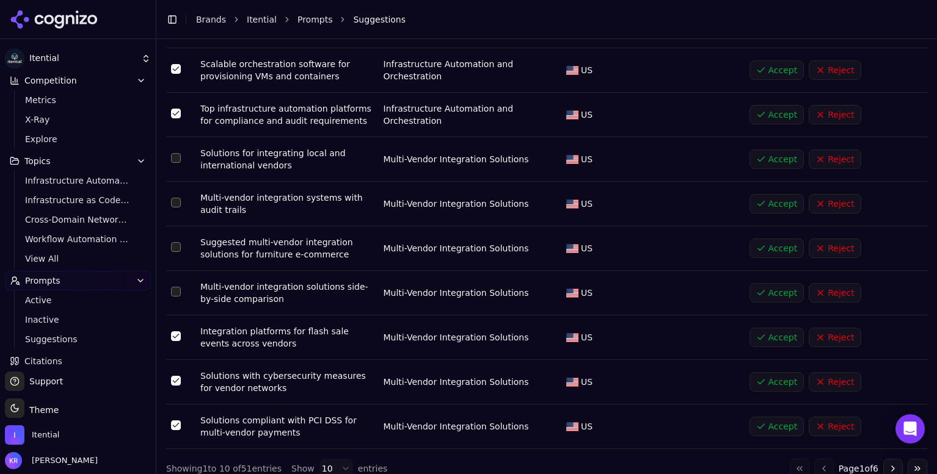
click at [834, 328] on button "Reject" at bounding box center [834, 338] width 52 height 20
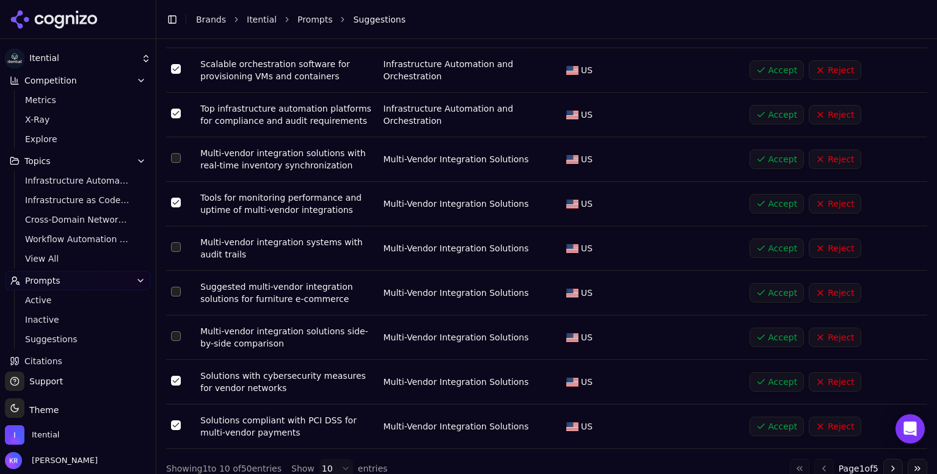
click at [839, 283] on button "Reject" at bounding box center [834, 293] width 52 height 20
drag, startPoint x: 172, startPoint y: 280, endPoint x: 171, endPoint y: 338, distance: 58.0
click at [172, 287] on button "Select row 7" at bounding box center [176, 292] width 10 height 10
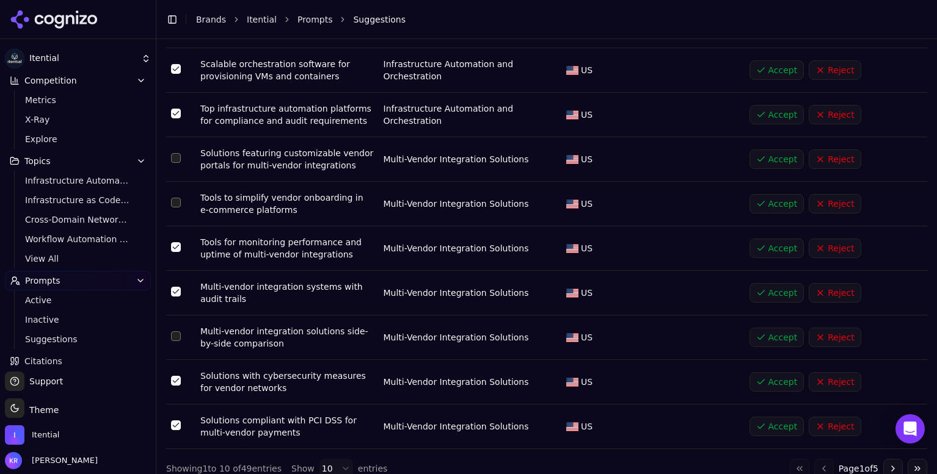
drag, startPoint x: 177, startPoint y: 323, endPoint x: 250, endPoint y: 335, distance: 74.3
click at [178, 332] on button "Select row 8" at bounding box center [176, 337] width 10 height 10
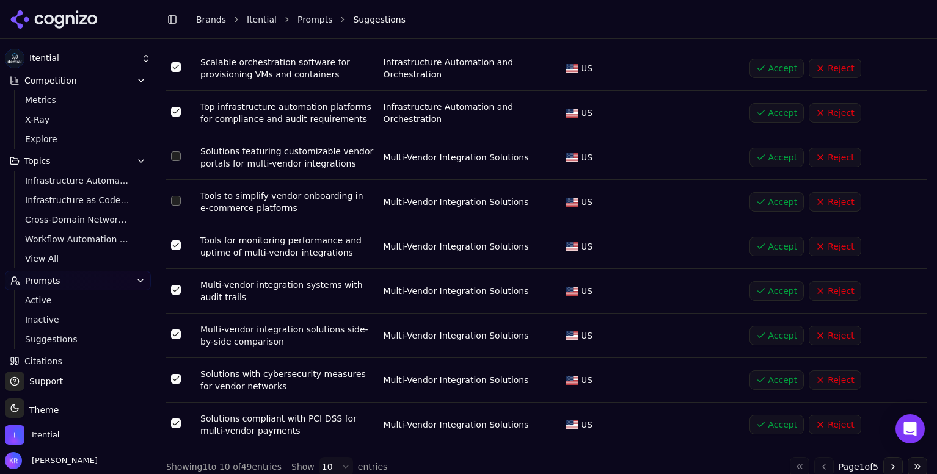
click at [836, 371] on button "Reject" at bounding box center [834, 381] width 52 height 20
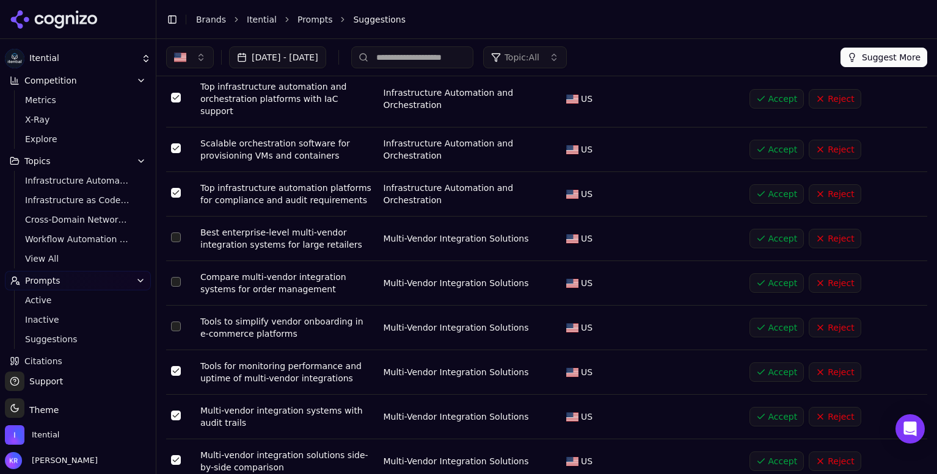
scroll to position [0, 0]
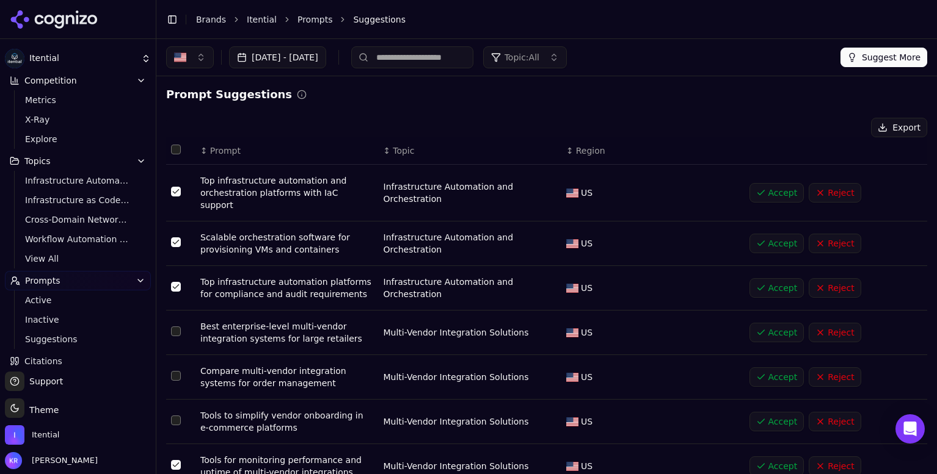
click at [174, 149] on button "Select all rows" at bounding box center [176, 150] width 10 height 10
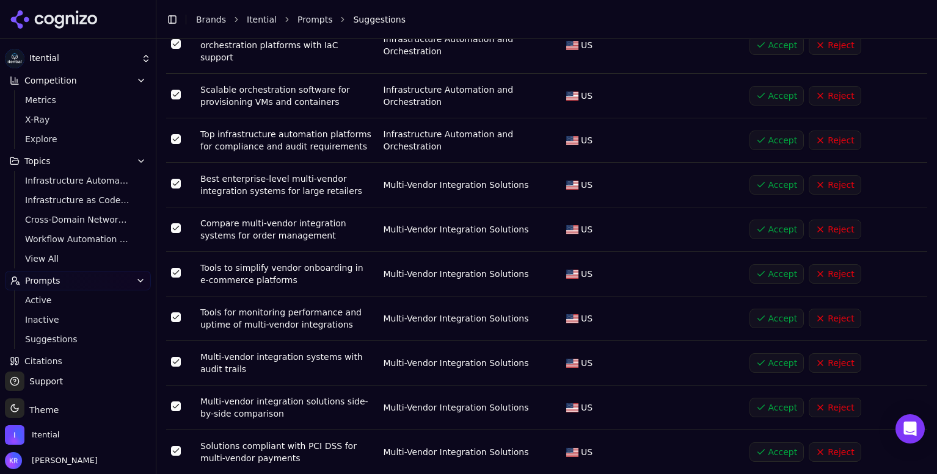
scroll to position [150, 0]
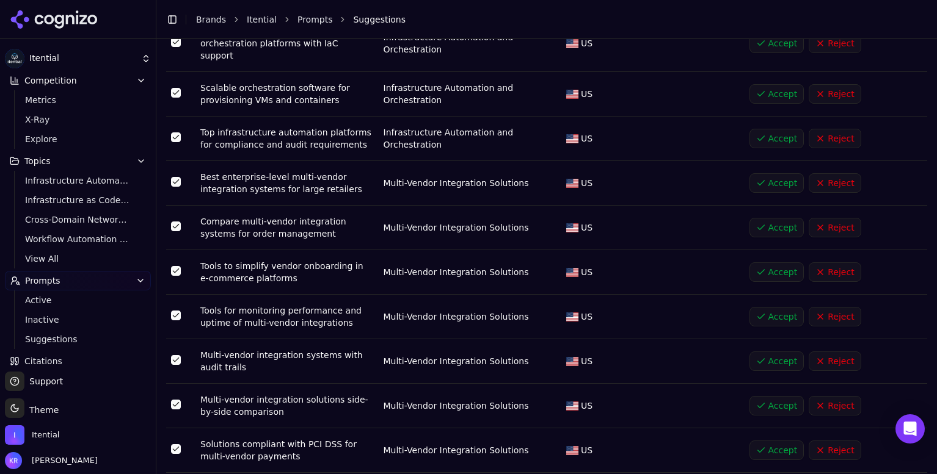
click at [834, 263] on button "Reject" at bounding box center [834, 273] width 52 height 20
click at [838, 218] on button "Reject" at bounding box center [834, 228] width 52 height 20
drag, startPoint x: 177, startPoint y: 212, endPoint x: 210, endPoint y: 222, distance: 34.4
click at [178, 222] on button "Select row 5" at bounding box center [176, 227] width 10 height 10
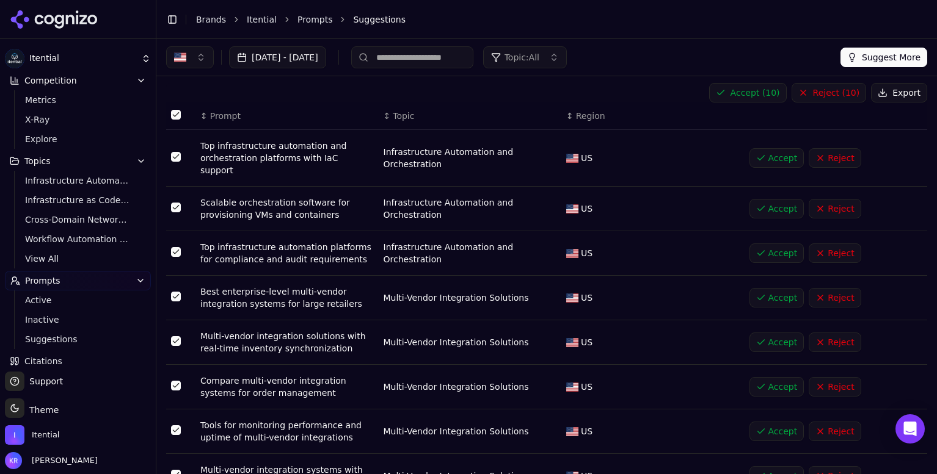
scroll to position [32, 0]
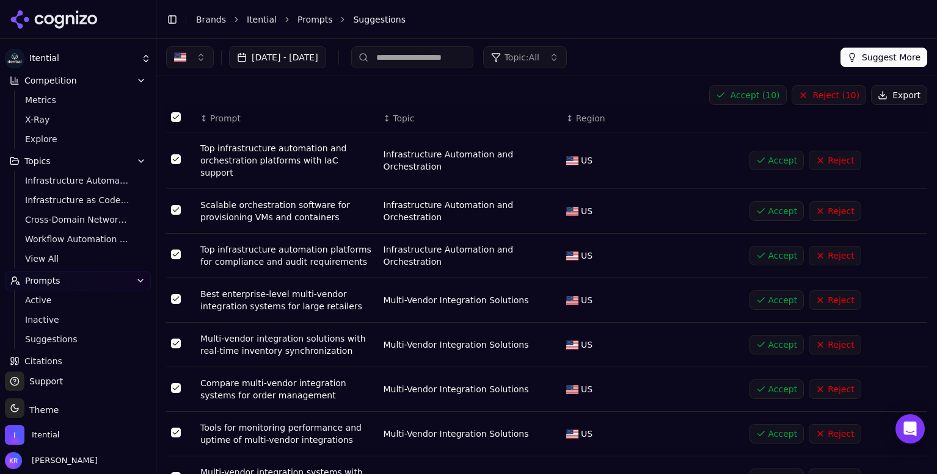
click at [747, 93] on button "Accept ( 10 )" at bounding box center [748, 95] width 78 height 20
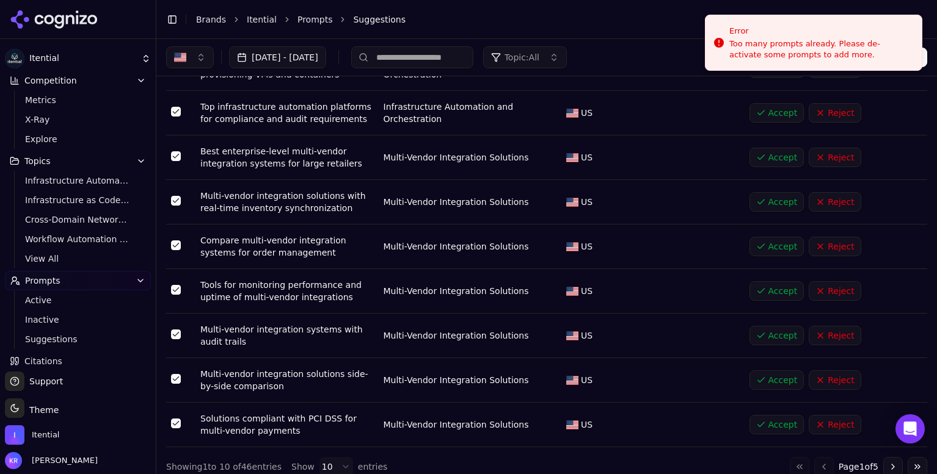
scroll to position [0, 0]
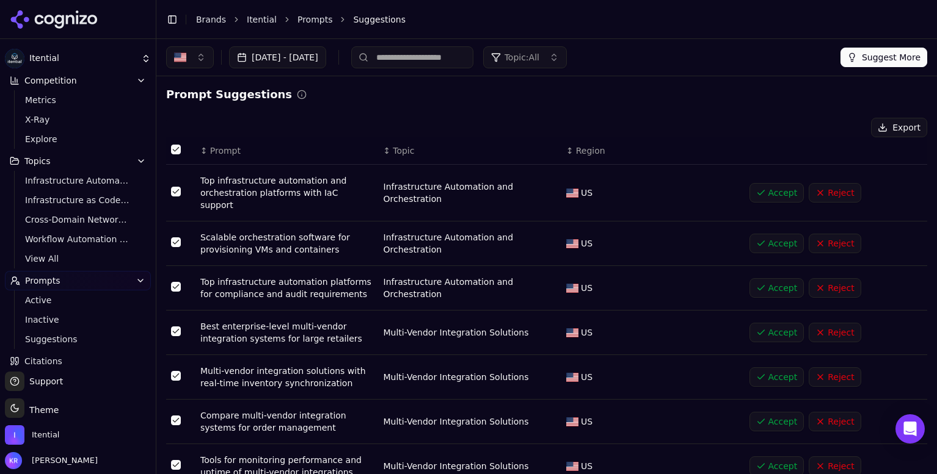
click at [57, 165] on button "Topics" at bounding box center [78, 161] width 146 height 20
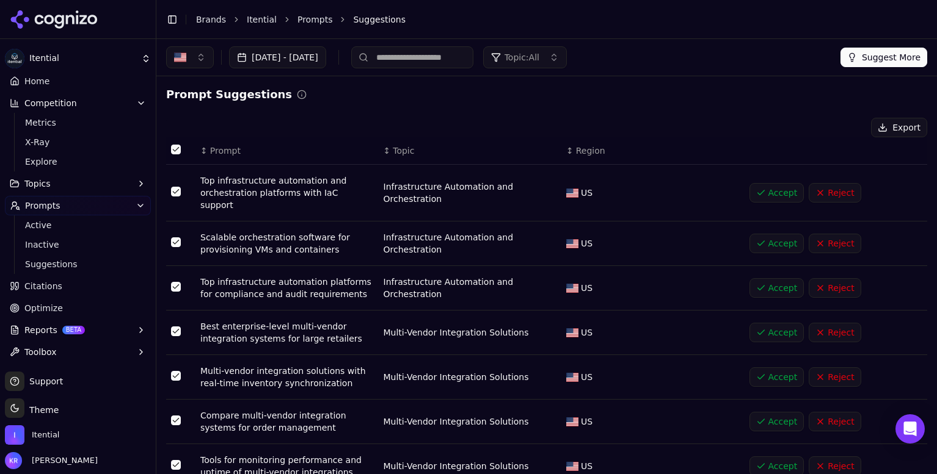
click at [48, 75] on link "Home" at bounding box center [78, 81] width 146 height 20
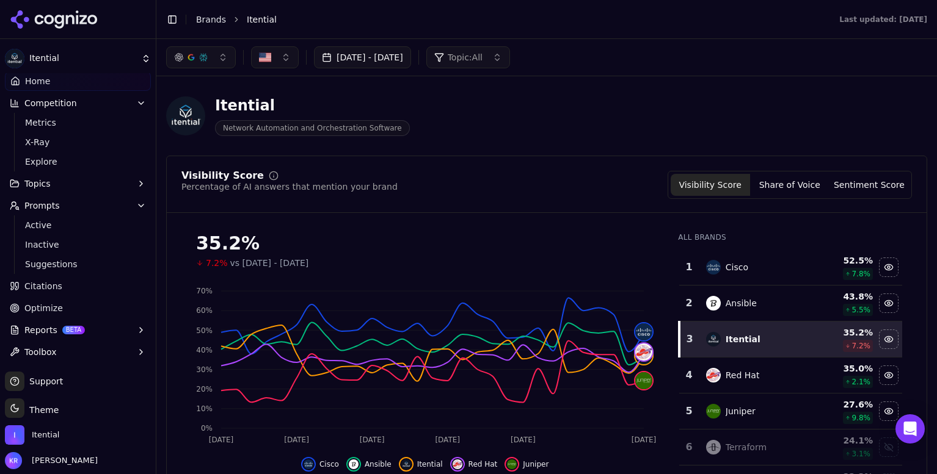
click at [309, 264] on span "vs [DATE] - [DATE]" at bounding box center [269, 263] width 79 height 12
click at [411, 55] on button "[DATE] - [DATE]" at bounding box center [362, 57] width 97 height 22
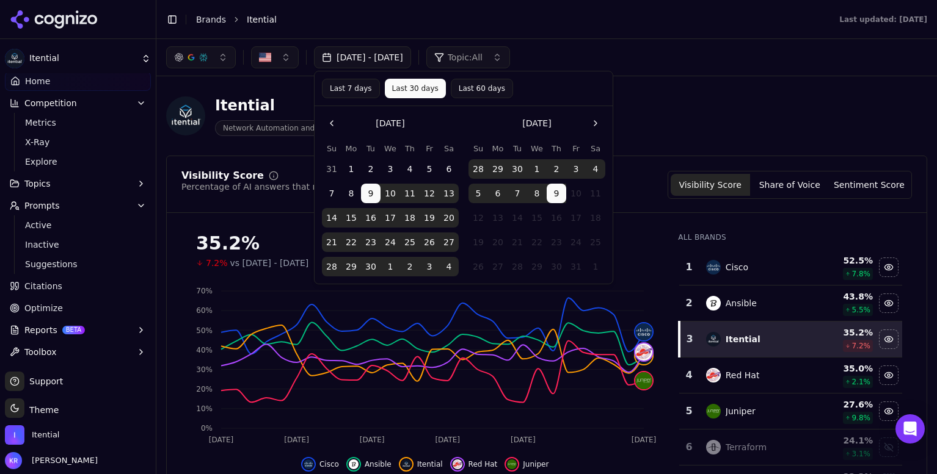
click at [328, 119] on button "Go to the Previous Month" at bounding box center [332, 124] width 20 height 20
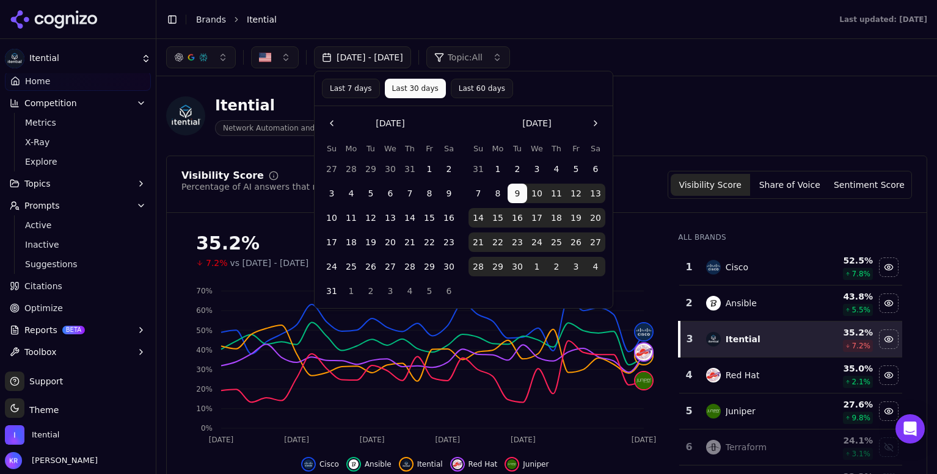
click at [328, 121] on button "Go to the Previous Month" at bounding box center [332, 124] width 20 height 20
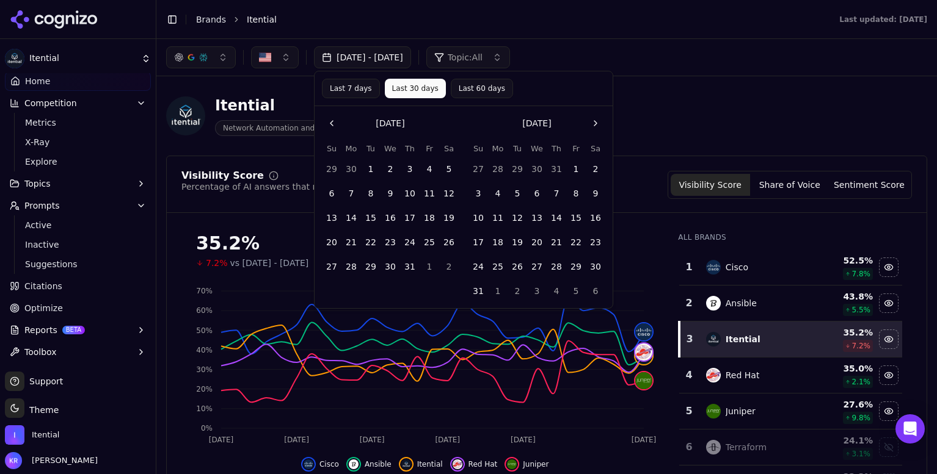
click at [328, 121] on button "Go to the Previous Month" at bounding box center [332, 124] width 20 height 20
click at [328, 124] on button "Go to the Previous Month" at bounding box center [332, 124] width 20 height 20
click at [410, 169] on button "1" at bounding box center [410, 169] width 20 height 20
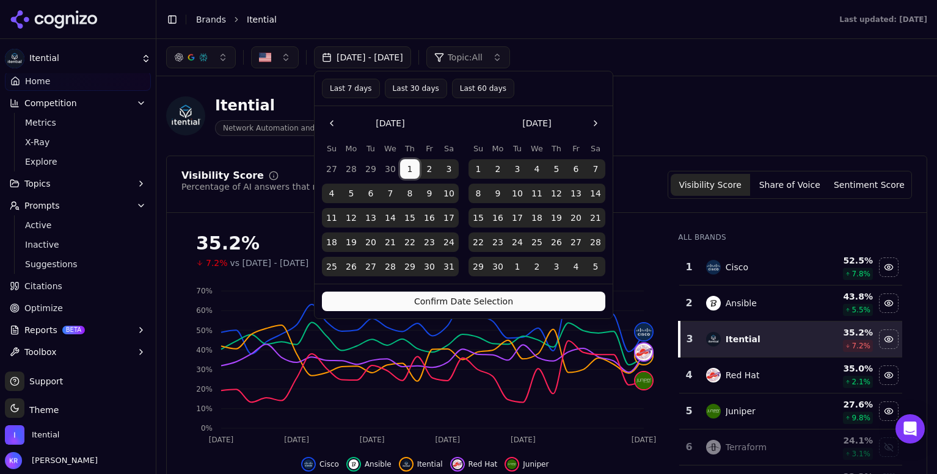
click at [595, 121] on button "Go to the Next Month" at bounding box center [596, 124] width 20 height 20
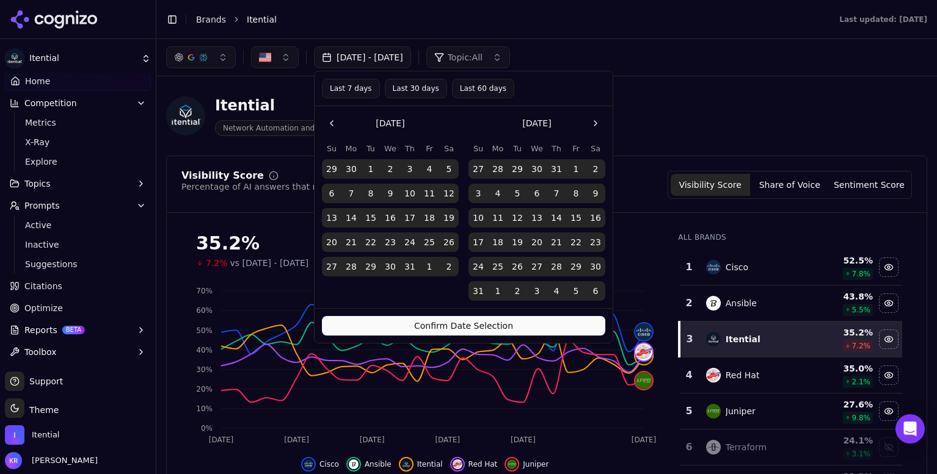
click at [595, 121] on button "Go to the Next Month" at bounding box center [596, 124] width 20 height 20
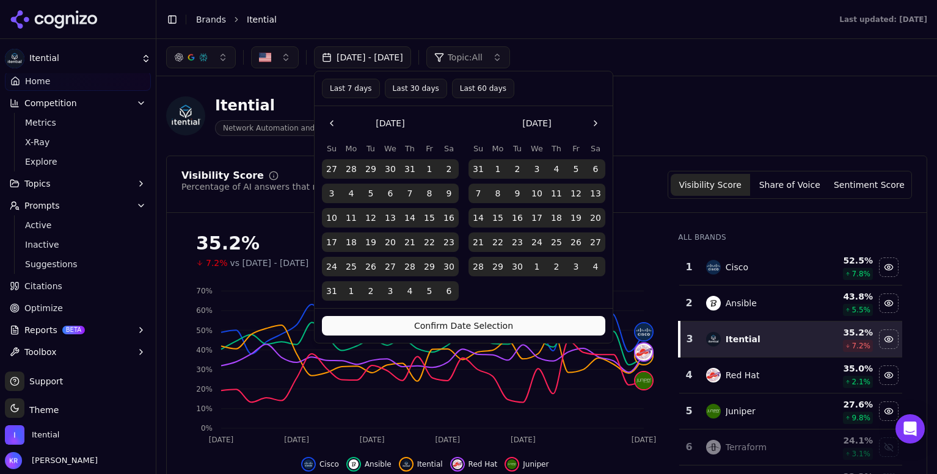
click at [595, 121] on button "Go to the Next Month" at bounding box center [596, 124] width 20 height 20
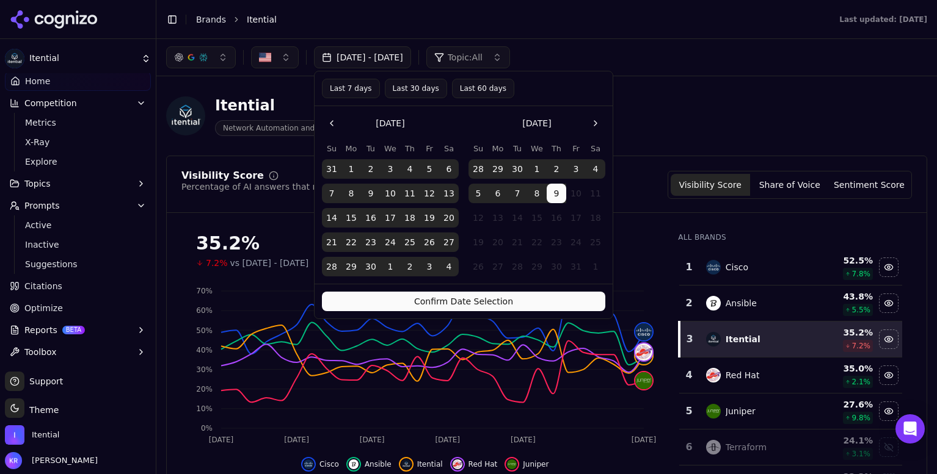
click at [553, 200] on button "9" at bounding box center [556, 194] width 20 height 20
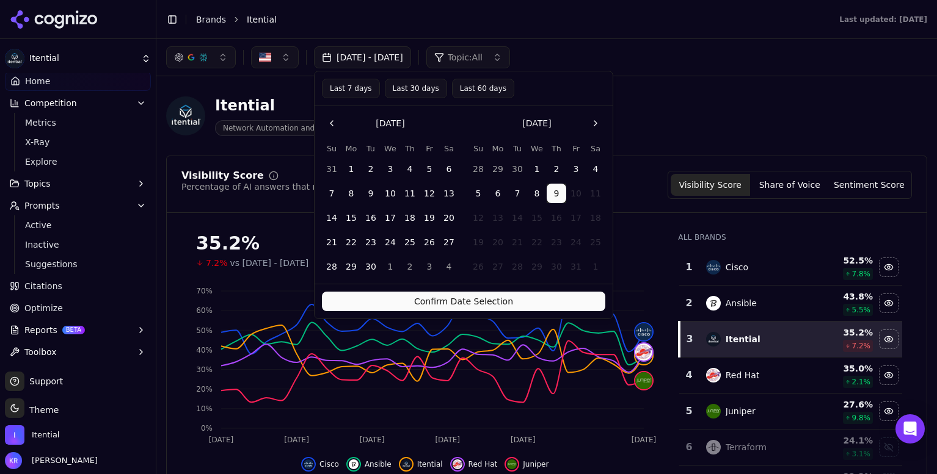
click at [491, 297] on button "Confirm Date Selection" at bounding box center [463, 302] width 283 height 20
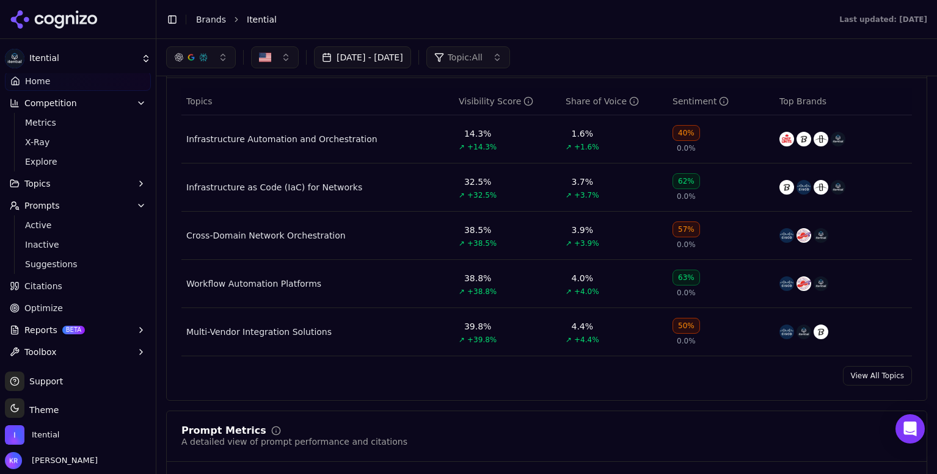
scroll to position [510, 0]
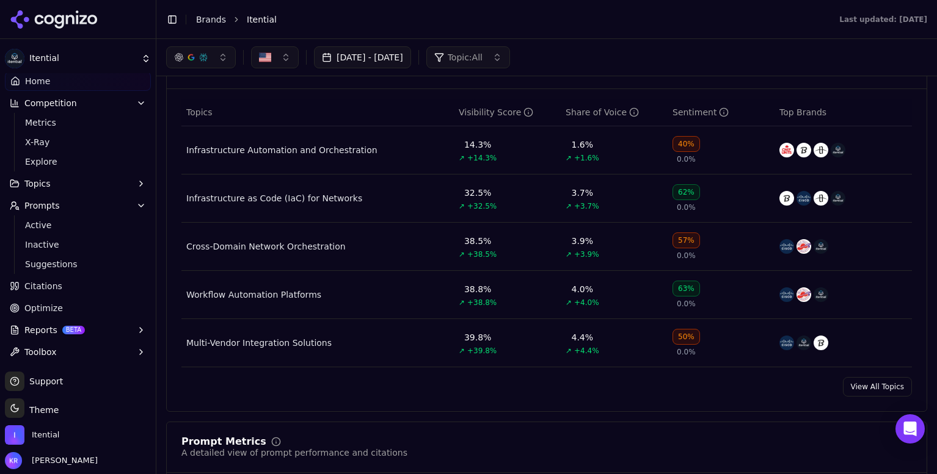
drag, startPoint x: 879, startPoint y: 390, endPoint x: 866, endPoint y: 394, distance: 13.5
click at [879, 390] on link "View All Topics" at bounding box center [877, 387] width 69 height 20
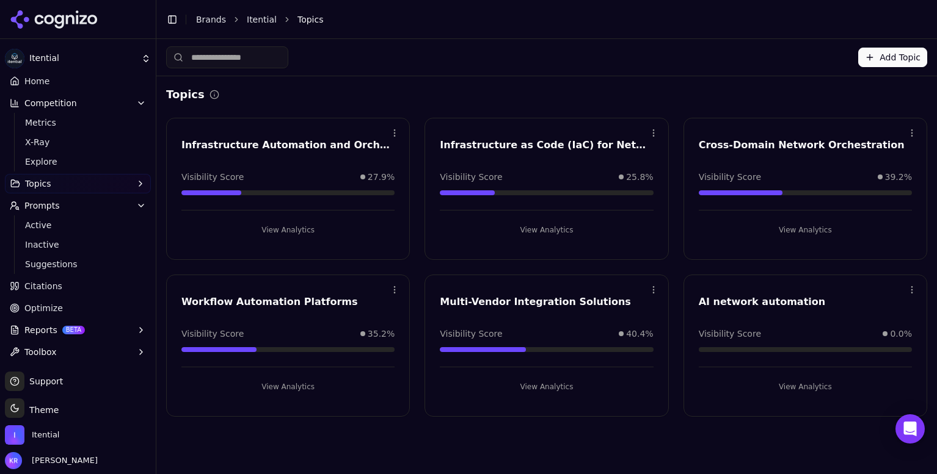
click at [46, 87] on span "Home" at bounding box center [36, 81] width 25 height 12
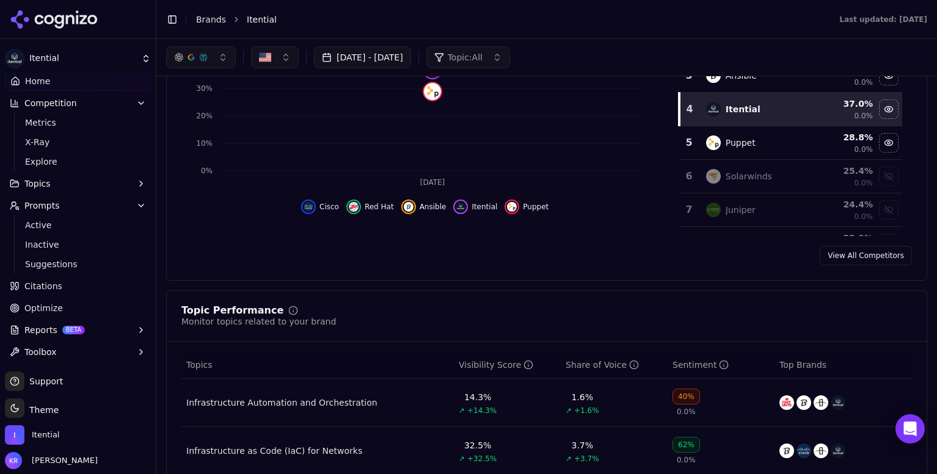
scroll to position [253, 0]
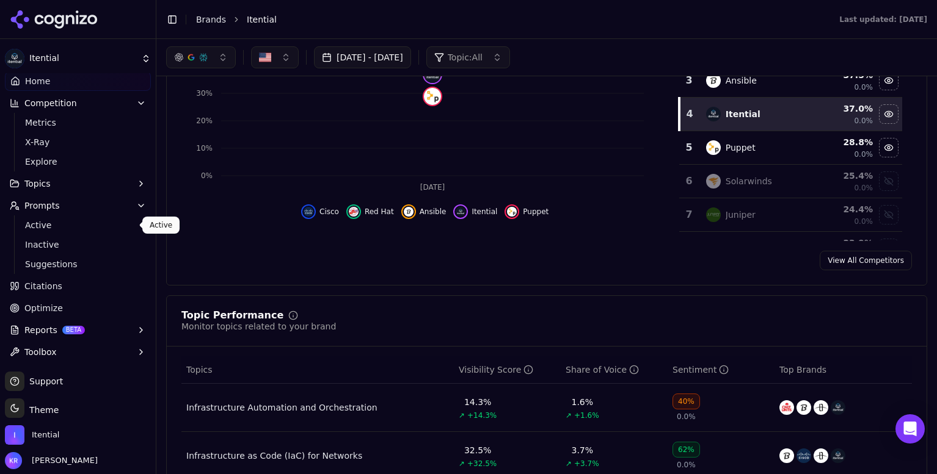
click at [56, 219] on span "Active" at bounding box center [78, 225] width 106 height 12
